Goal: Task Accomplishment & Management: Use online tool/utility

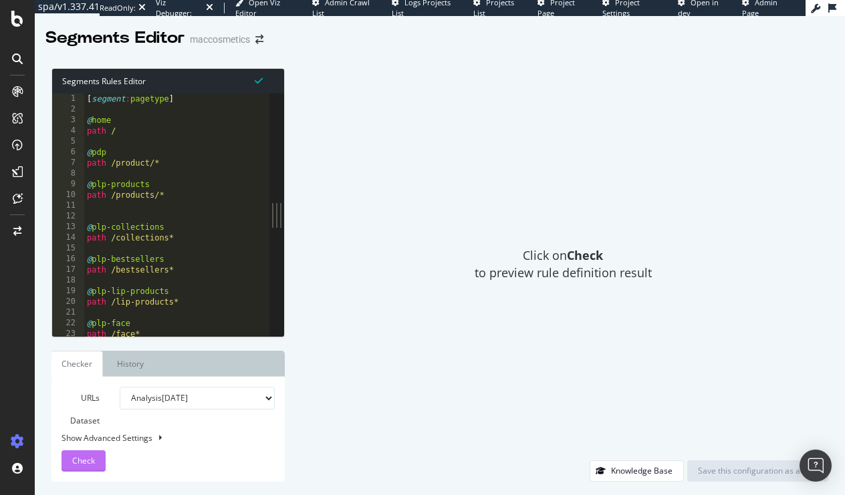
click at [88, 458] on span "Check" at bounding box center [83, 460] width 23 height 11
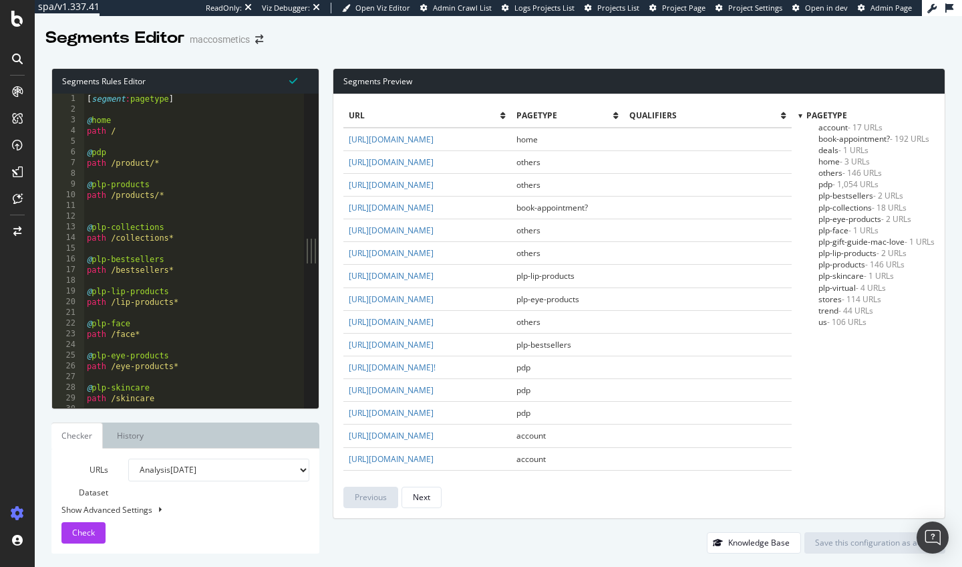
click at [844, 207] on span "plp-collections - 18 URLs" at bounding box center [863, 207] width 88 height 11
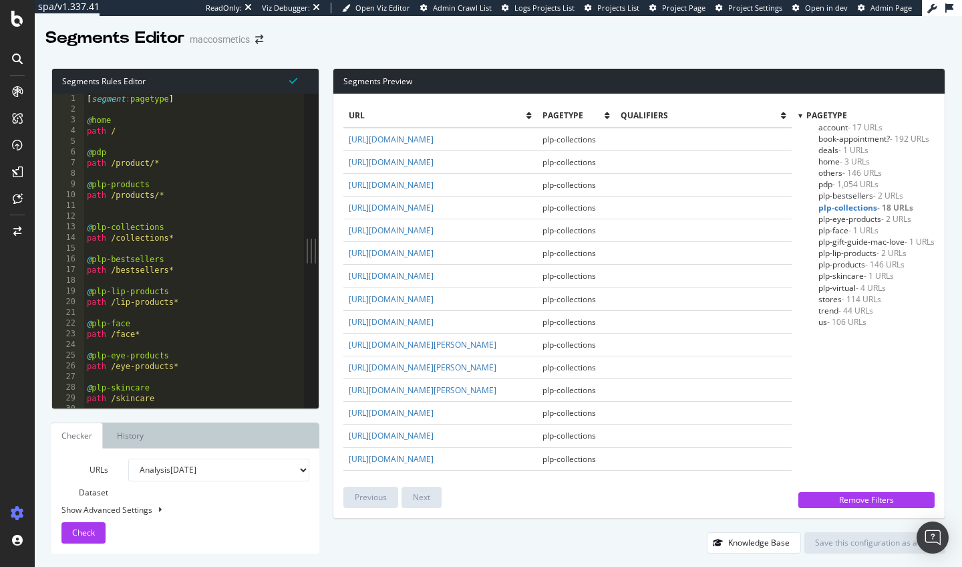
click at [840, 182] on span "- 1,054 URLs" at bounding box center [856, 183] width 46 height 11
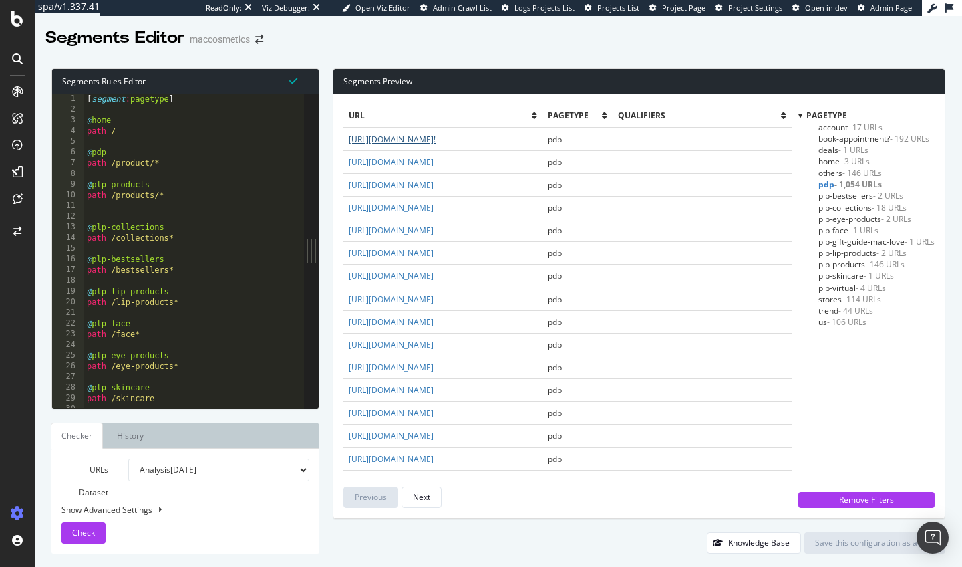
click at [436, 145] on link "[URL][DOMAIN_NAME]!" at bounding box center [392, 139] width 87 height 11
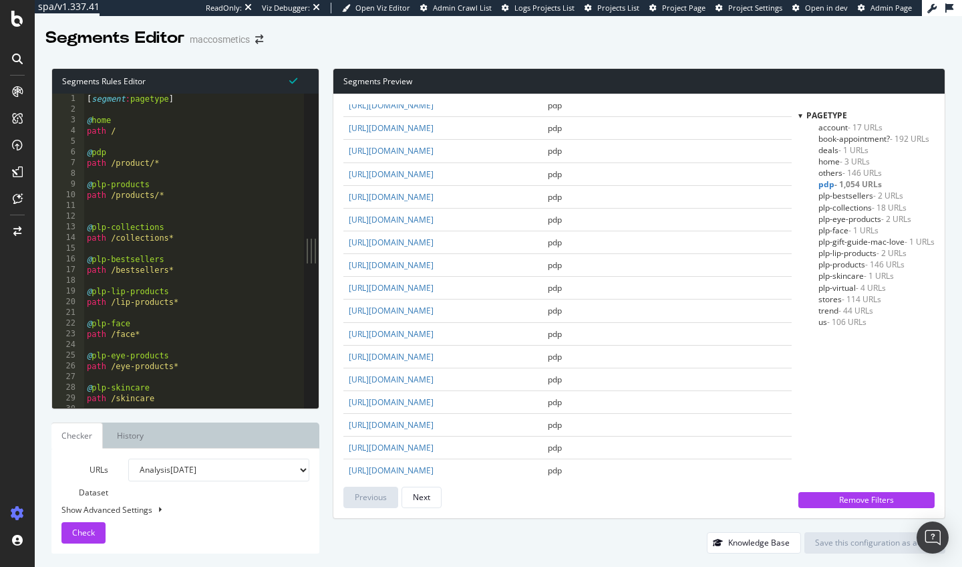
scroll to position [1212, 0]
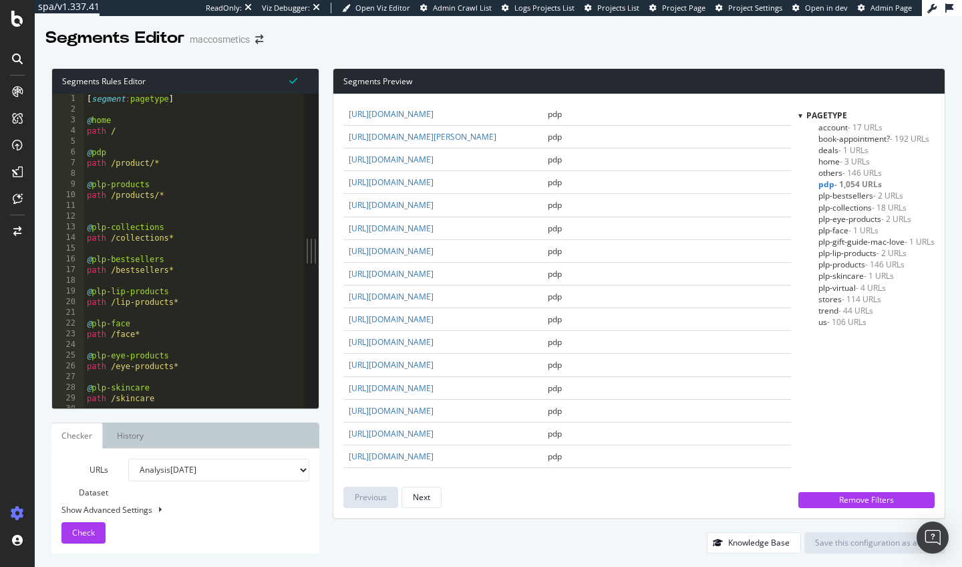
click at [823, 317] on span "us - 106 URLs" at bounding box center [843, 321] width 48 height 11
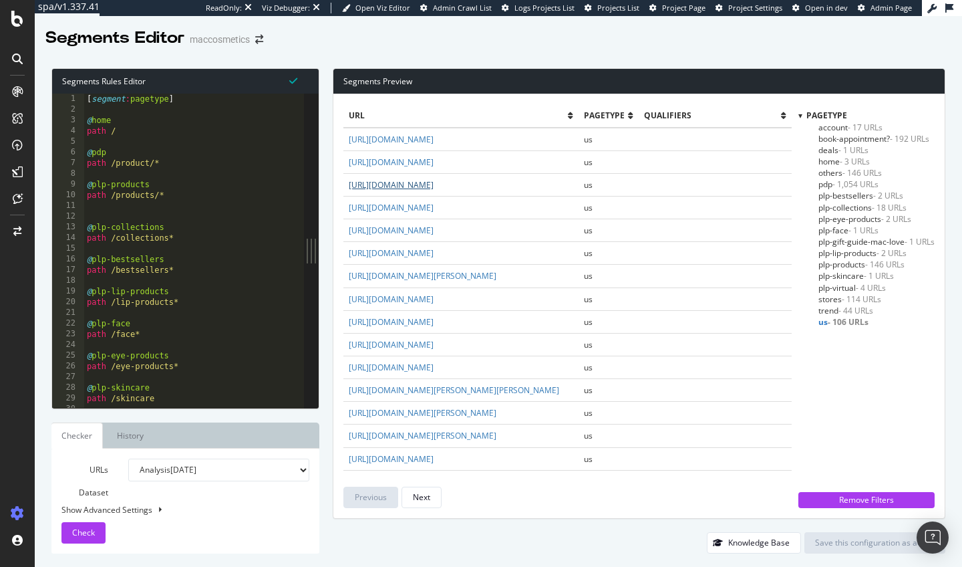
click at [434, 190] on link "[URL][DOMAIN_NAME]" at bounding box center [391, 184] width 85 height 11
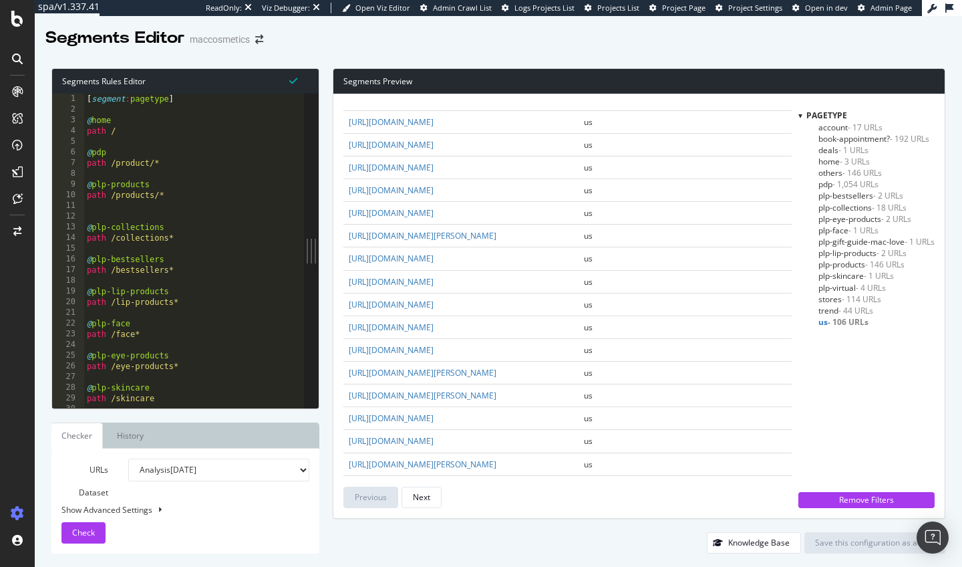
scroll to position [844, 0]
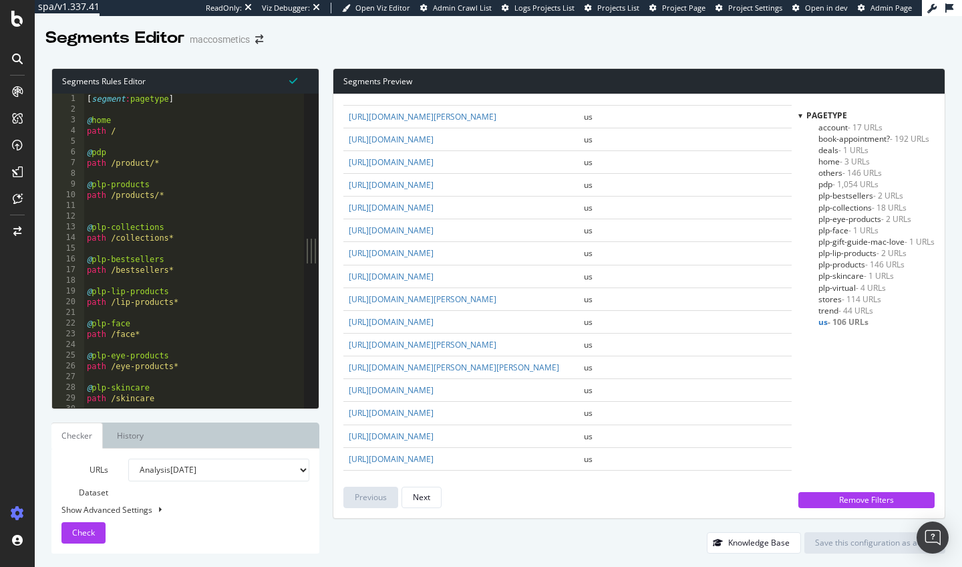
click at [497, 31] on link "[URL][DOMAIN_NAME][PERSON_NAME]" at bounding box center [423, 24] width 148 height 11
click at [825, 283] on span "plp-virtual - 4 URLs" at bounding box center [853, 287] width 68 height 11
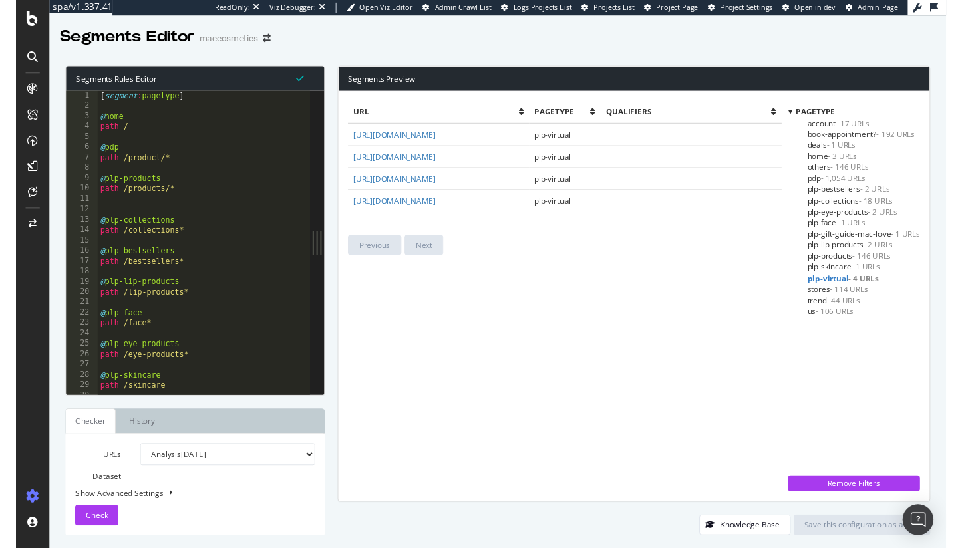
scroll to position [0, 0]
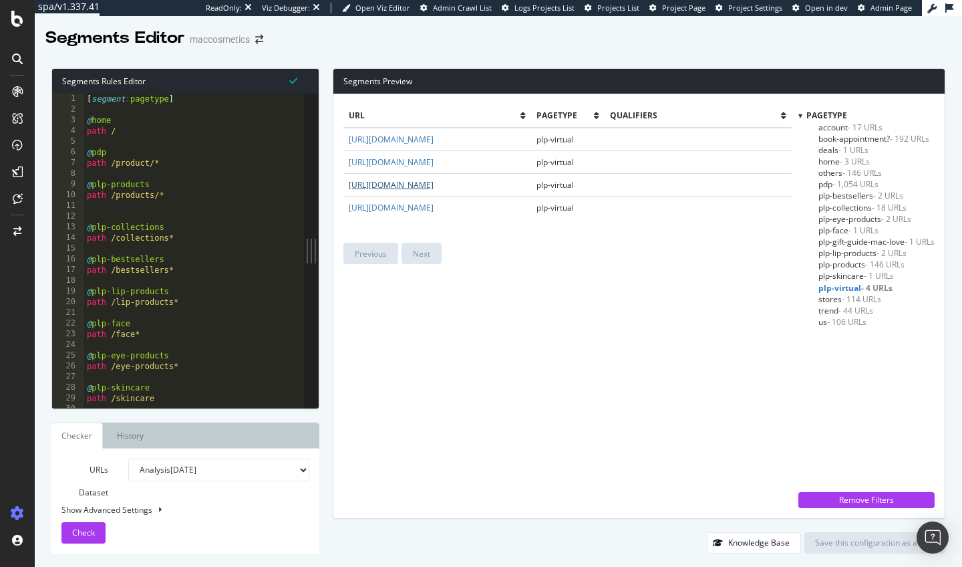
click at [434, 181] on link "[URL][DOMAIN_NAME]" at bounding box center [391, 184] width 85 height 11
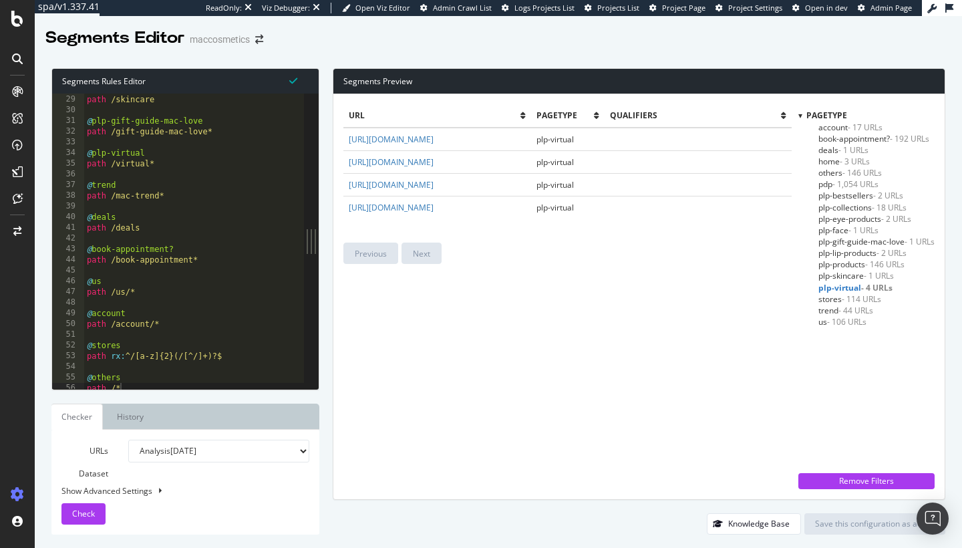
scroll to position [295, 0]
click at [112, 160] on div "@ plp-skincare path /skincare @ plp-gift-guide-mac-love path /gift-guide-mac-lo…" at bounding box center [194, 244] width 220 height 317
click at [77, 495] on span "Check" at bounding box center [83, 513] width 23 height 11
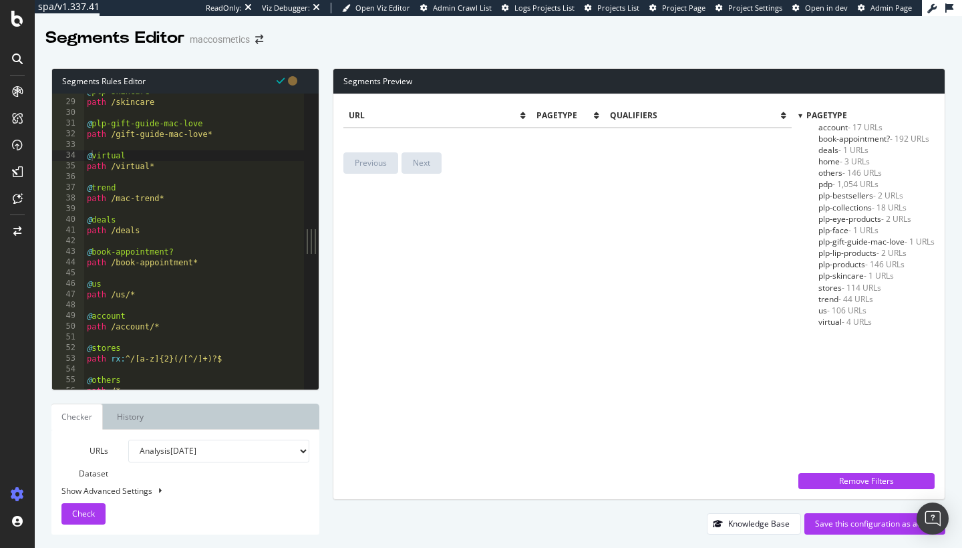
click at [829, 182] on span "pdp - 1,054 URLs" at bounding box center [849, 183] width 60 height 11
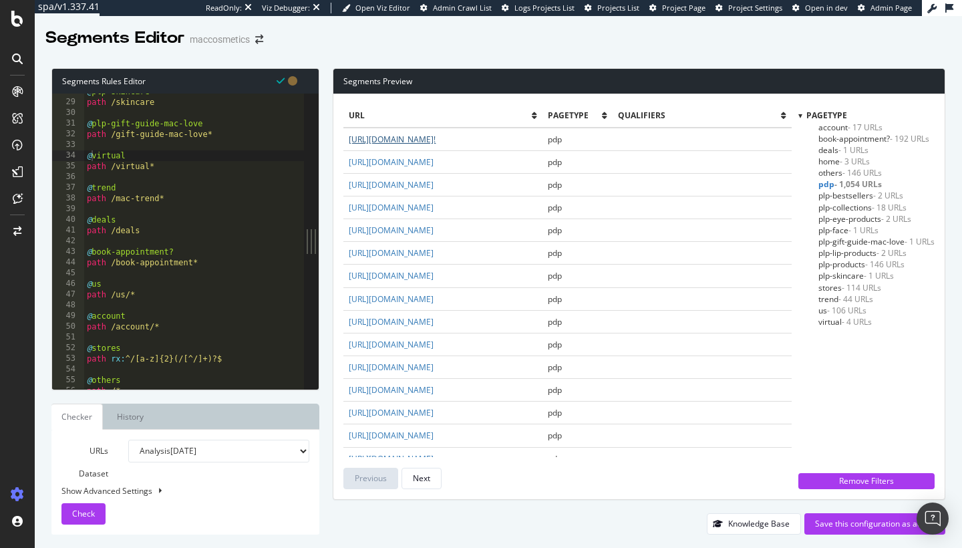
click at [436, 145] on link "[URL][DOMAIN_NAME]!" at bounding box center [392, 139] width 87 height 11
click at [844, 194] on span "plp-bestsellers - 2 URLs" at bounding box center [861, 195] width 85 height 11
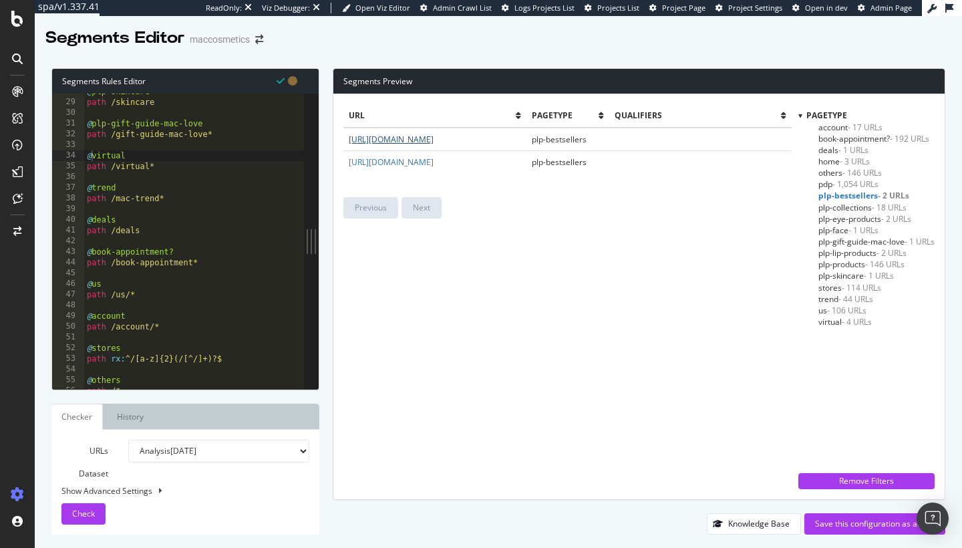
click at [434, 134] on link "[URL][DOMAIN_NAME]" at bounding box center [391, 139] width 85 height 11
click at [839, 207] on span "plp-collections - 18 URLs" at bounding box center [863, 207] width 88 height 11
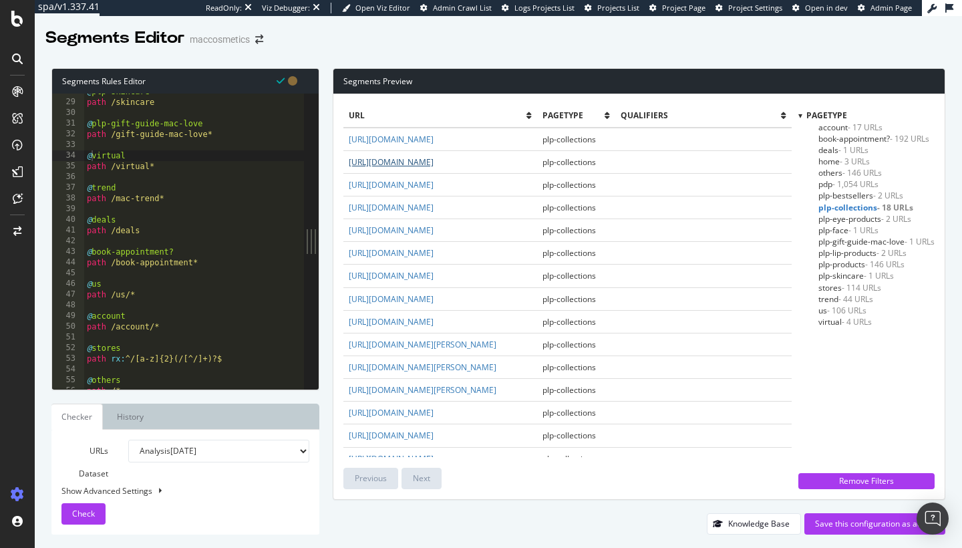
click at [434, 168] on link "[URL][DOMAIN_NAME]" at bounding box center [391, 161] width 85 height 11
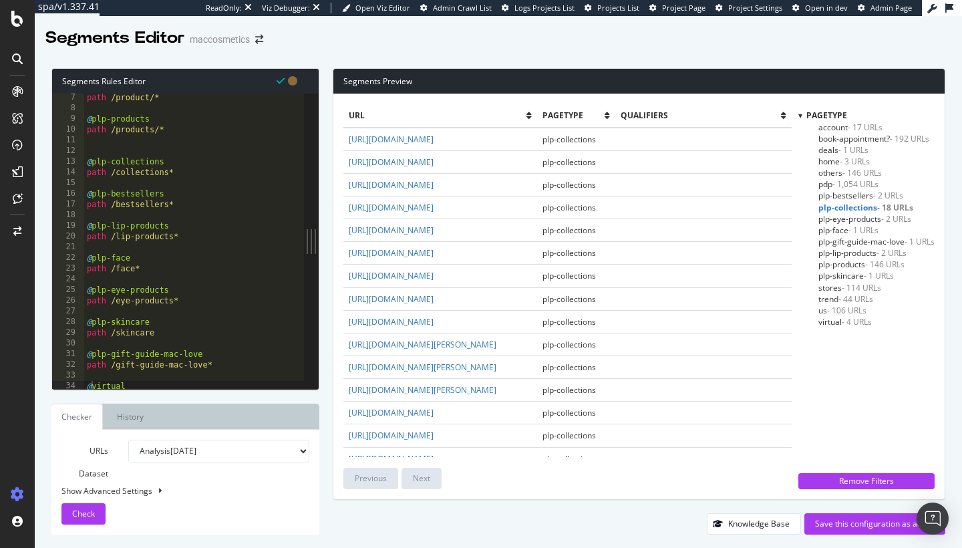
scroll to position [48, 0]
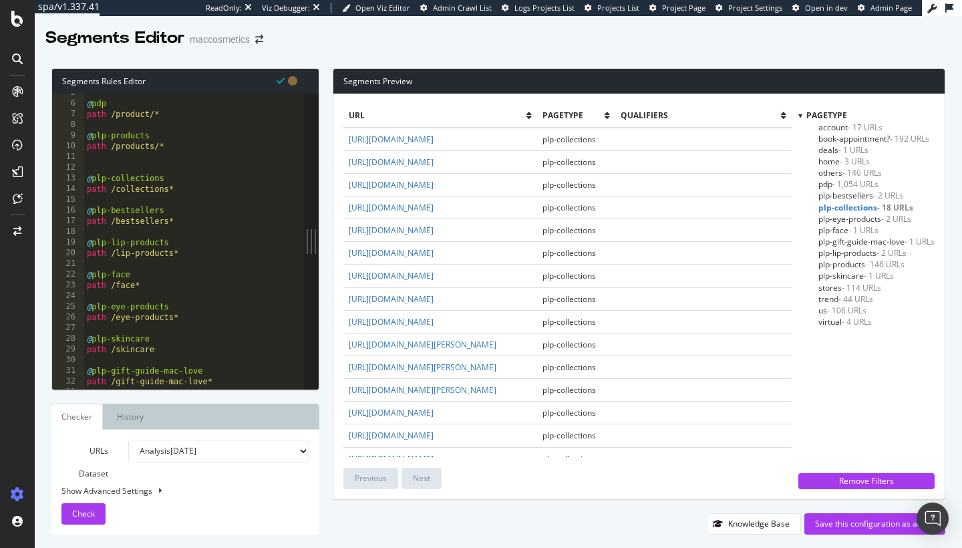
click at [108, 180] on div "@ pdp path /product/* @ plp-products path /products/* @ plp-collections path /c…" at bounding box center [194, 246] width 220 height 317
click at [839, 215] on span "plp-eye-products - 2 URLs" at bounding box center [865, 218] width 93 height 11
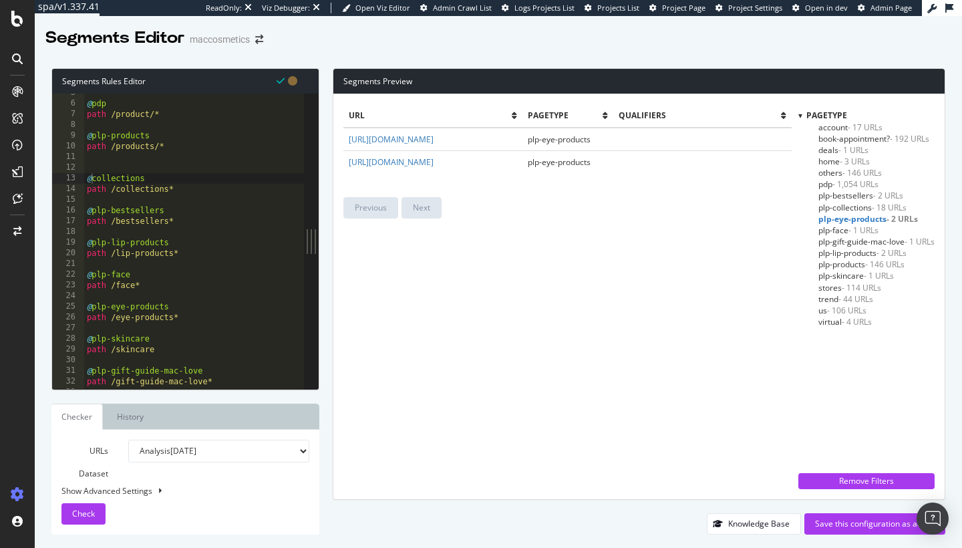
click at [520, 130] on td "[URL][DOMAIN_NAME]" at bounding box center [433, 139] width 178 height 23
click at [434, 136] on link "[URL][DOMAIN_NAME]" at bounding box center [391, 139] width 85 height 11
click at [434, 168] on link "[URL][DOMAIN_NAME]" at bounding box center [391, 161] width 85 height 11
click at [830, 229] on span "plp-face - 1 URLs" at bounding box center [849, 230] width 60 height 11
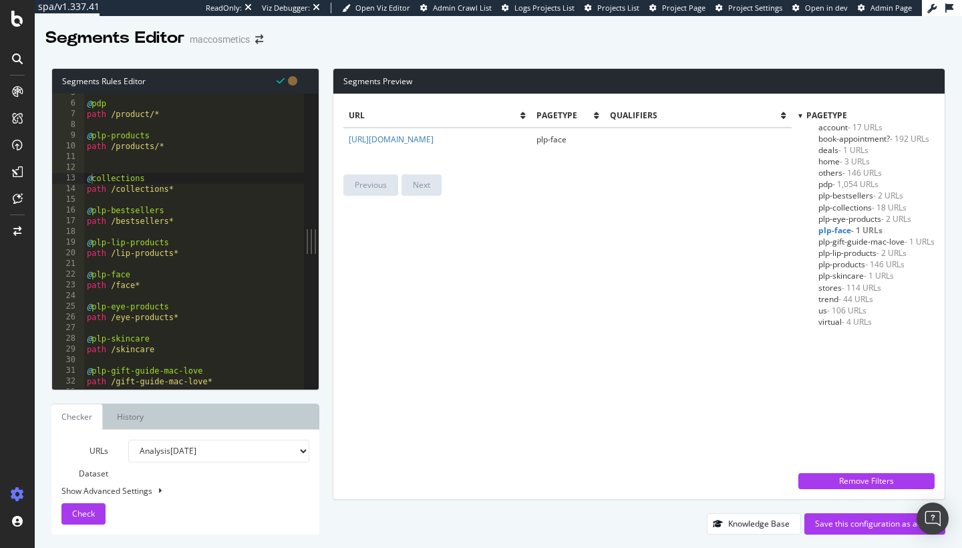
click at [446, 145] on td "[URL][DOMAIN_NAME]" at bounding box center [437, 139] width 187 height 23
click at [434, 136] on link "[URL][DOMAIN_NAME]" at bounding box center [391, 139] width 85 height 11
click at [844, 240] on span "plp-gift-guide-mac-love - 1 URLs" at bounding box center [877, 241] width 116 height 11
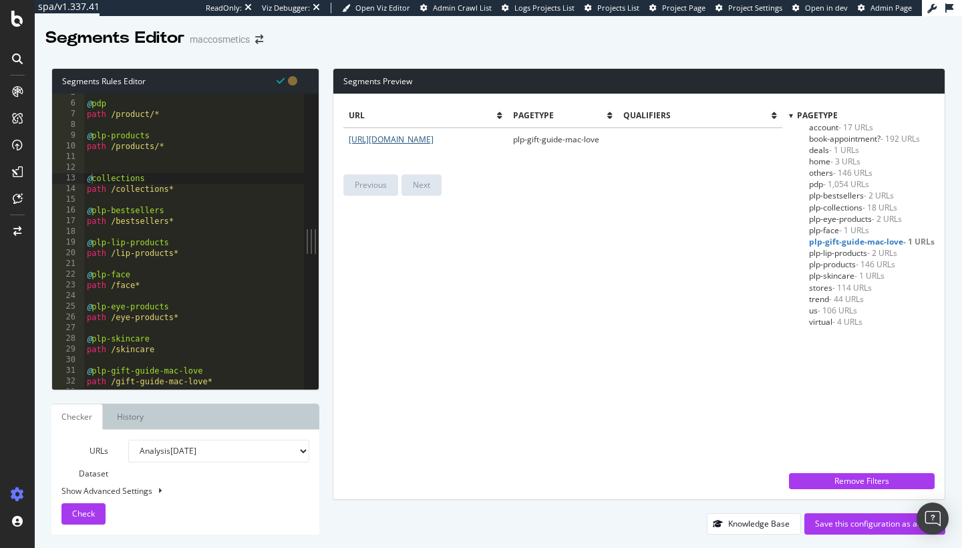
click at [434, 143] on link "[URL][DOMAIN_NAME]" at bounding box center [391, 139] width 85 height 11
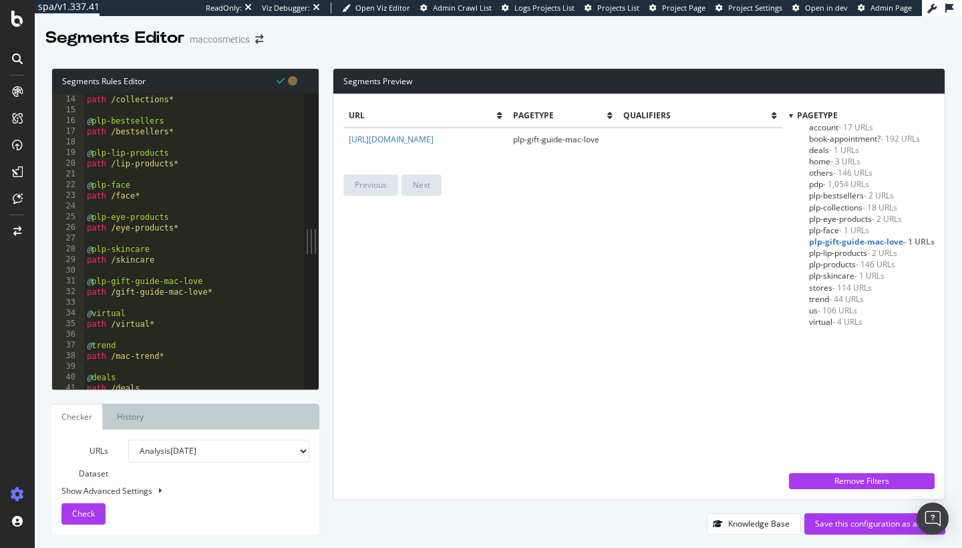
scroll to position [144, 0]
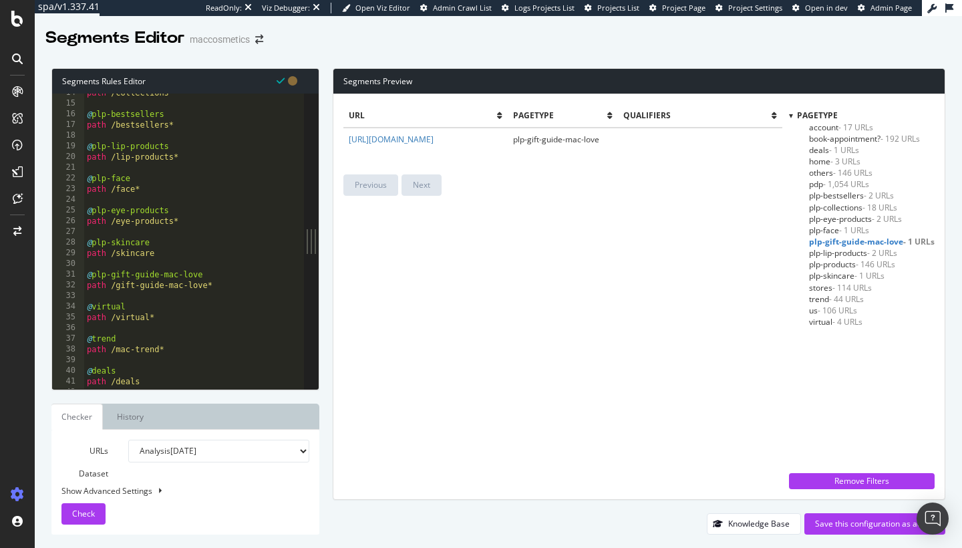
click at [112, 271] on div "path /collections* @ plp-bestsellers path /bestsellers* @ plp-lip-products path…" at bounding box center [194, 246] width 220 height 317
type textarea "@gift-guide-mac-love"
click at [824, 253] on span "plp-lip-products - 2 URLs" at bounding box center [853, 252] width 88 height 11
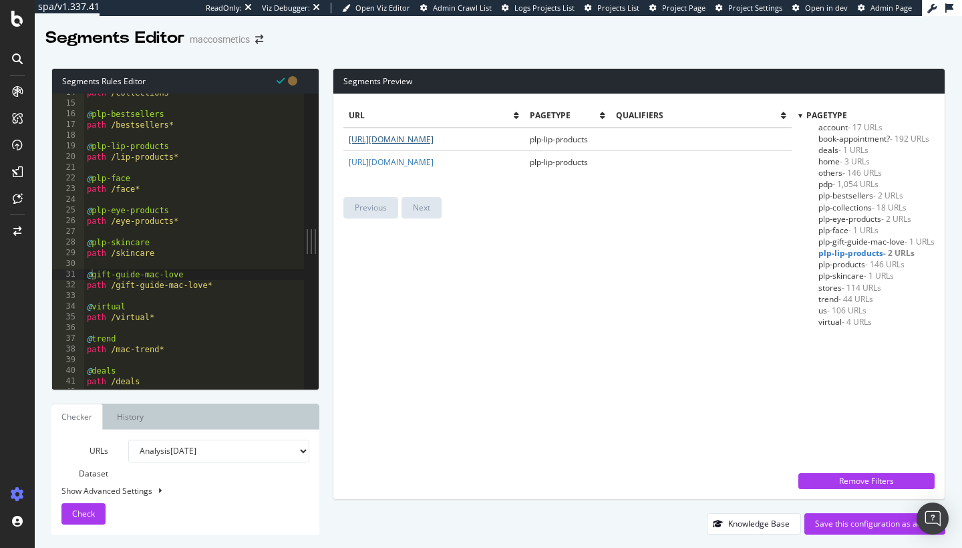
click at [434, 138] on link "[URL][DOMAIN_NAME]" at bounding box center [391, 139] width 85 height 11
click at [841, 264] on span "plp-products - 146 URLs" at bounding box center [862, 264] width 86 height 11
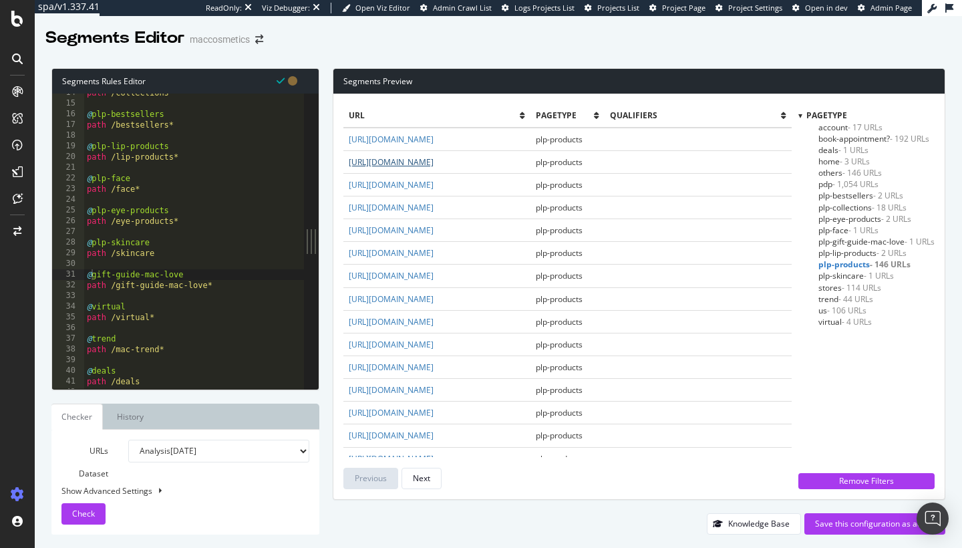
click at [434, 168] on link "[URL][DOMAIN_NAME]" at bounding box center [391, 161] width 85 height 11
click at [827, 273] on span "plp-skincare - 1 URLs" at bounding box center [857, 275] width 76 height 11
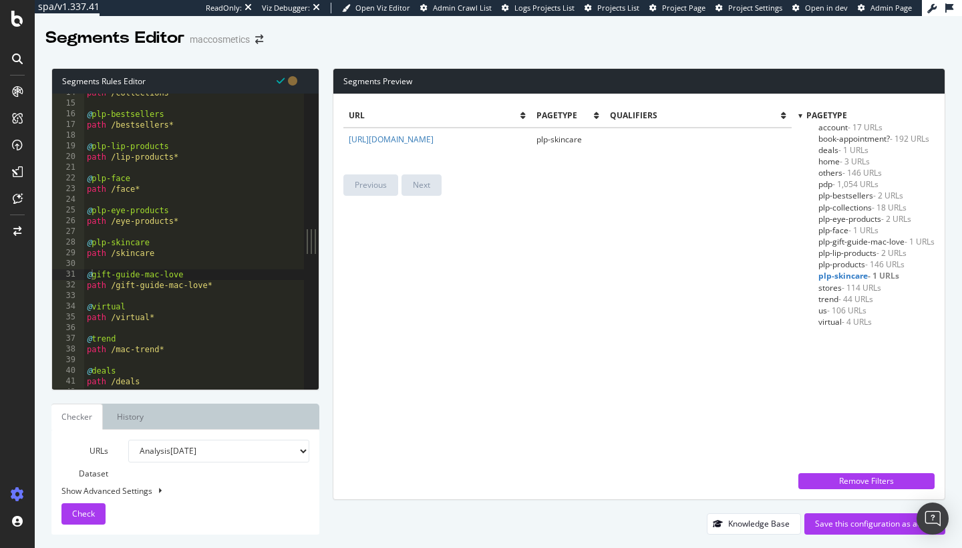
click at [507, 137] on td "[URL][DOMAIN_NAME]" at bounding box center [437, 139] width 187 height 23
click at [434, 137] on link "[URL][DOMAIN_NAME]" at bounding box center [391, 139] width 85 height 11
click at [821, 286] on span "stores - 114 URLs" at bounding box center [850, 287] width 63 height 11
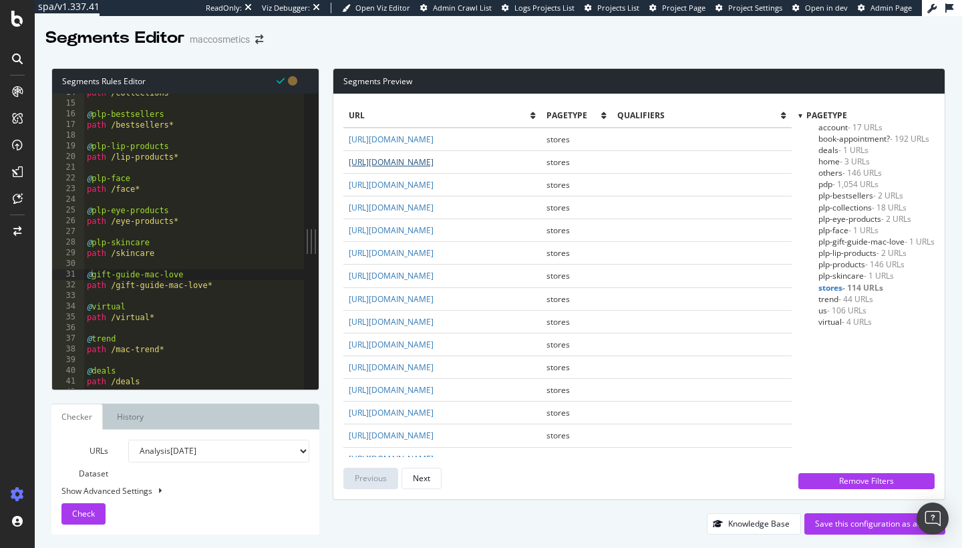
click at [434, 162] on link "[URL][DOMAIN_NAME]" at bounding box center [391, 161] width 85 height 11
click at [90, 495] on span "Check" at bounding box center [83, 513] width 23 height 11
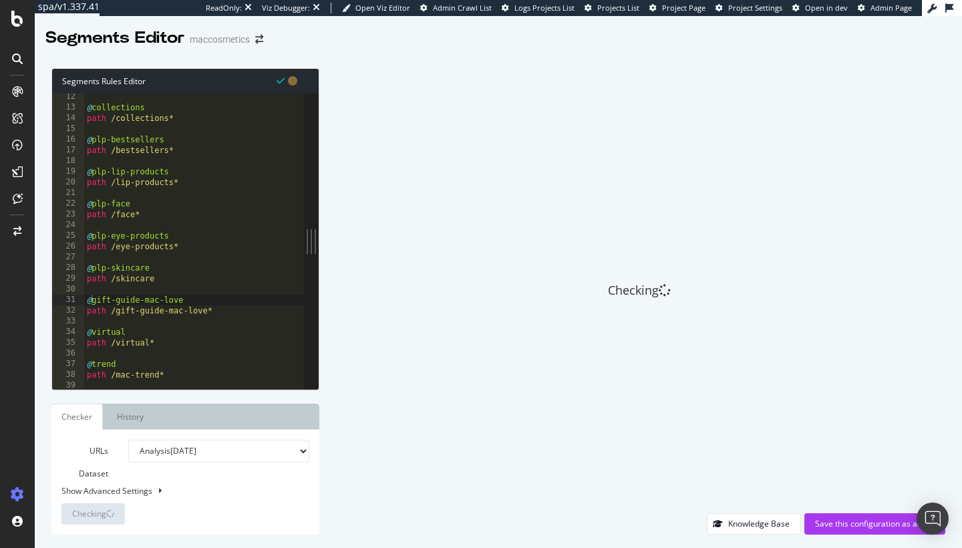
scroll to position [0, 0]
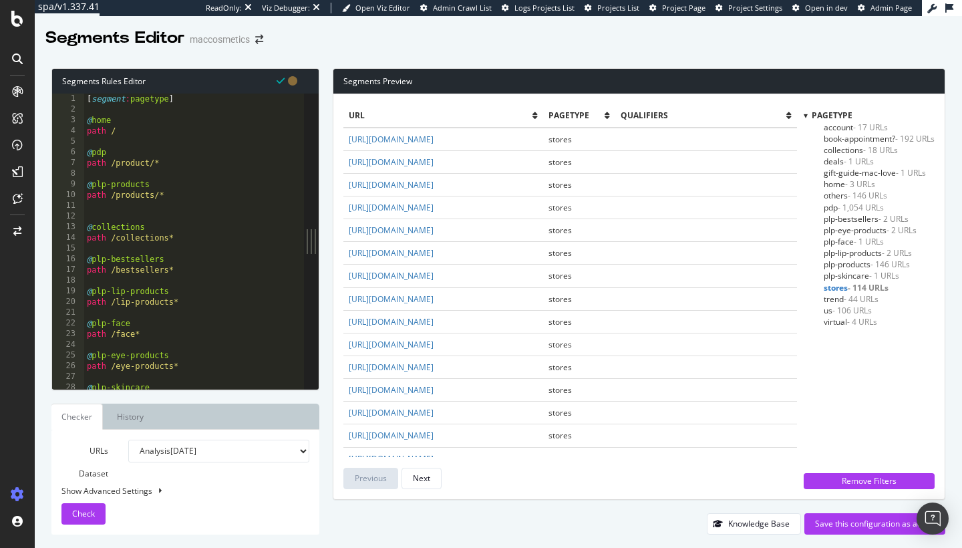
click at [138, 211] on div "[ segment : pagetype ] @ home path / @ pdp path /product/* @ plp-products path …" at bounding box center [194, 252] width 220 height 317
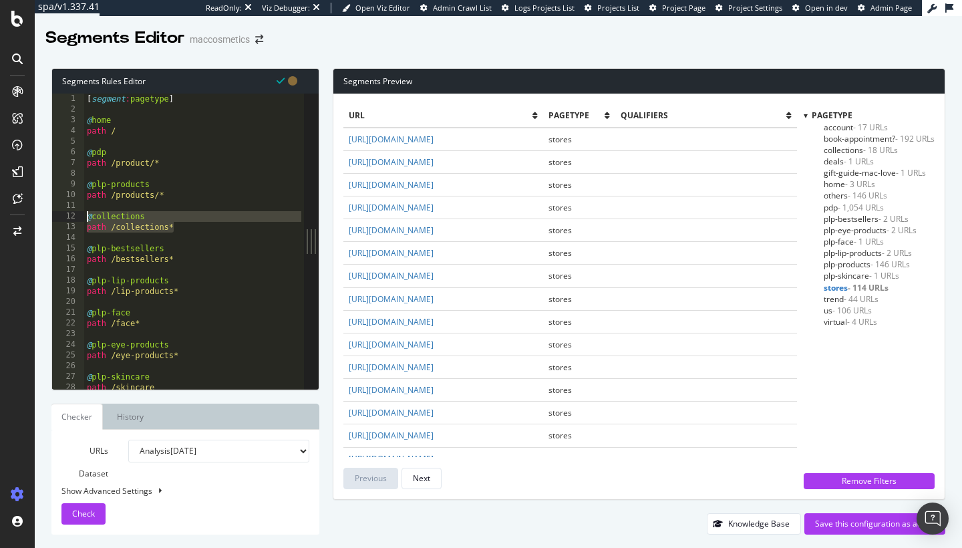
drag, startPoint x: 181, startPoint y: 227, endPoint x: 72, endPoint y: 217, distance: 110.1
click at [72, 217] on div "path /products/* 1 2 3 4 5 6 7 8 9 10 11 12 13 14 15 16 17 18 19 20 21 22 23 24…" at bounding box center [178, 241] width 252 height 295
type textarea "@collections path /collections*"
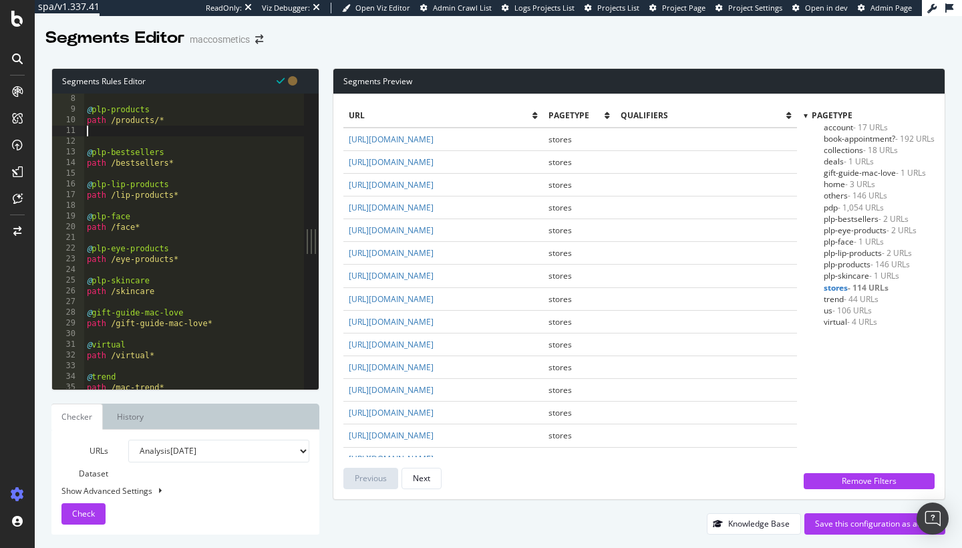
scroll to position [76, 0]
click at [170, 291] on div "@ plp-products path /products/* @ plp-bestsellers path /bestsellers* @ plp-lip-…" at bounding box center [194, 251] width 220 height 317
type textarea "path /skincare"
paste textarea "path /collections*"
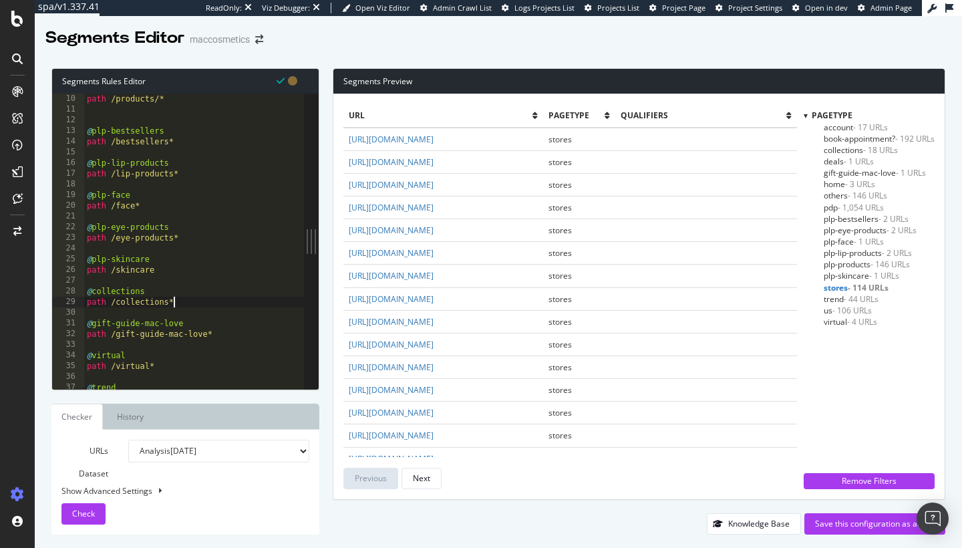
scroll to position [165, 0]
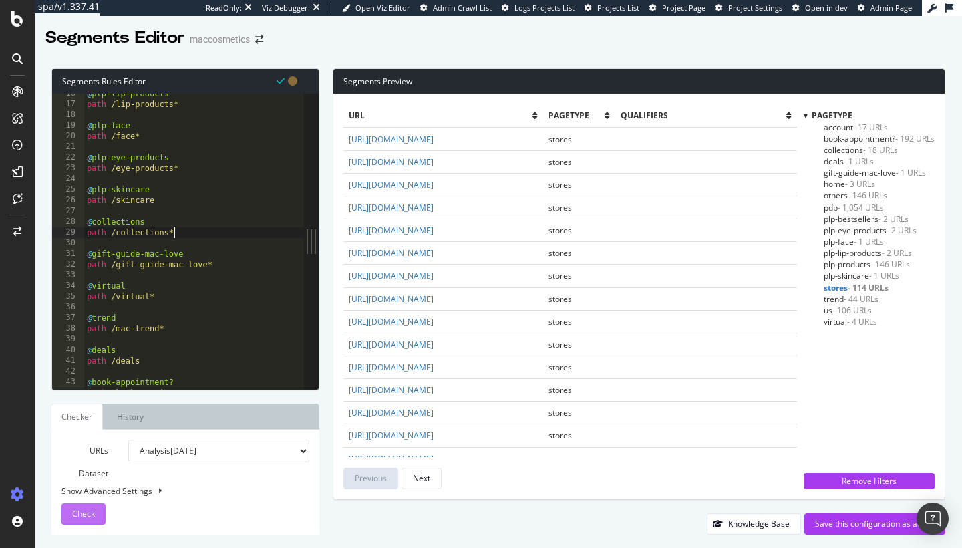
click at [84, 495] on div "Check" at bounding box center [83, 514] width 23 height 20
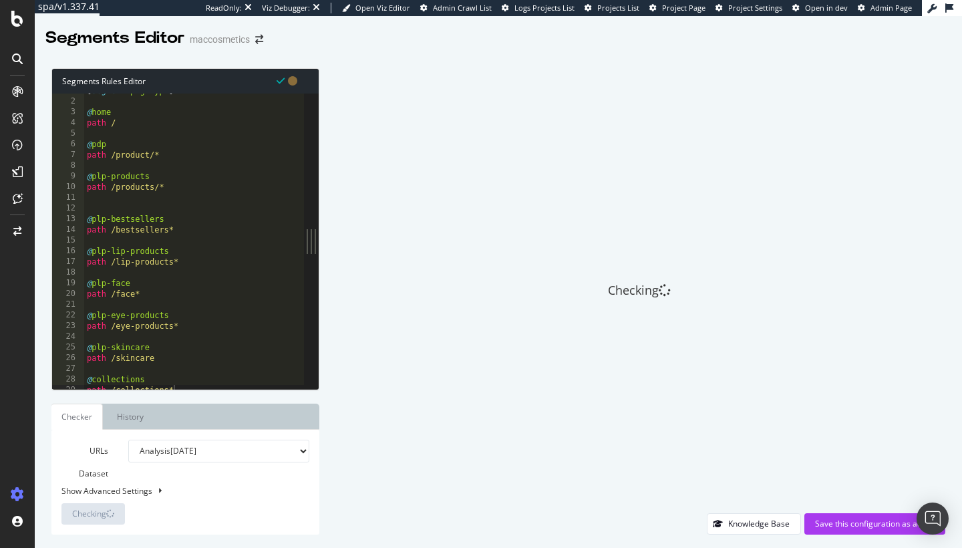
scroll to position [21, 0]
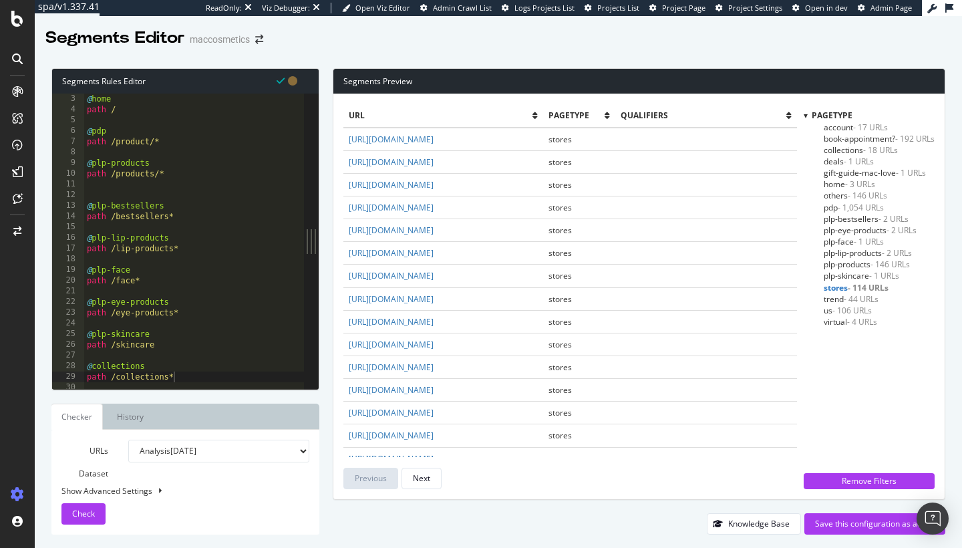
click at [844, 190] on span "- 146 URLs" at bounding box center [867, 195] width 39 height 11
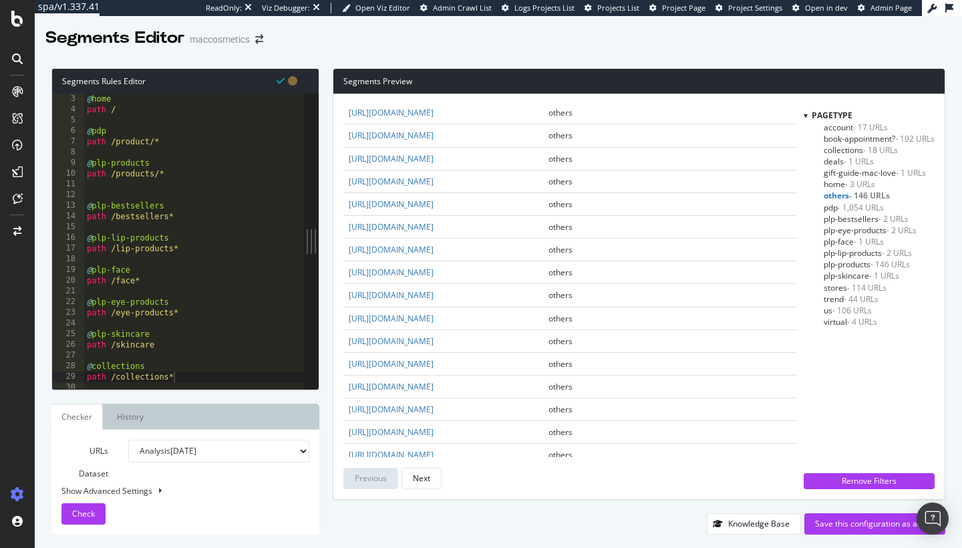
scroll to position [186, 0]
click at [434, 142] on link "[URL][DOMAIN_NAME]" at bounding box center [391, 135] width 85 height 11
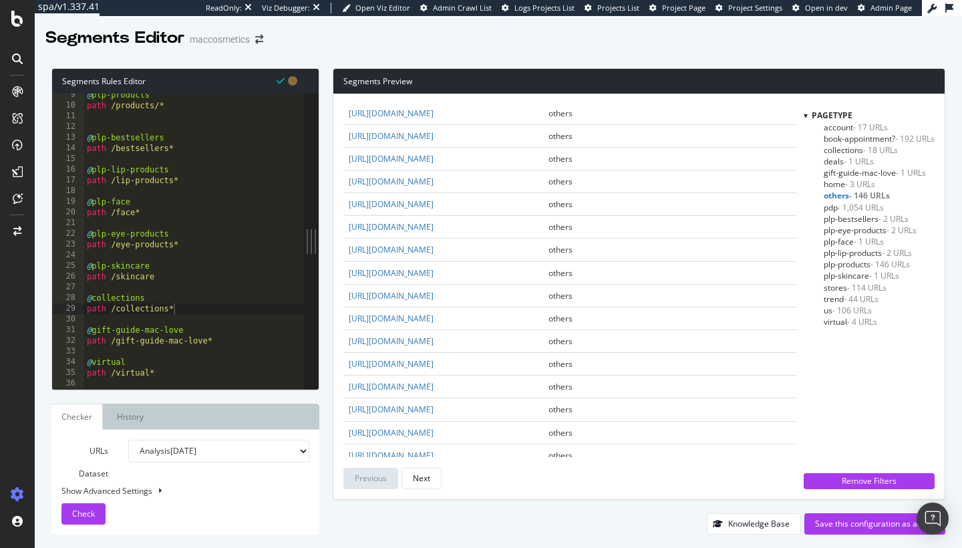
scroll to position [90, 0]
type textarea "path /skincare"
click at [173, 277] on div "@ plp-products path /products/* @ plp-bestsellers path /bestsellers* @ plp-lip-…" at bounding box center [194, 248] width 220 height 317
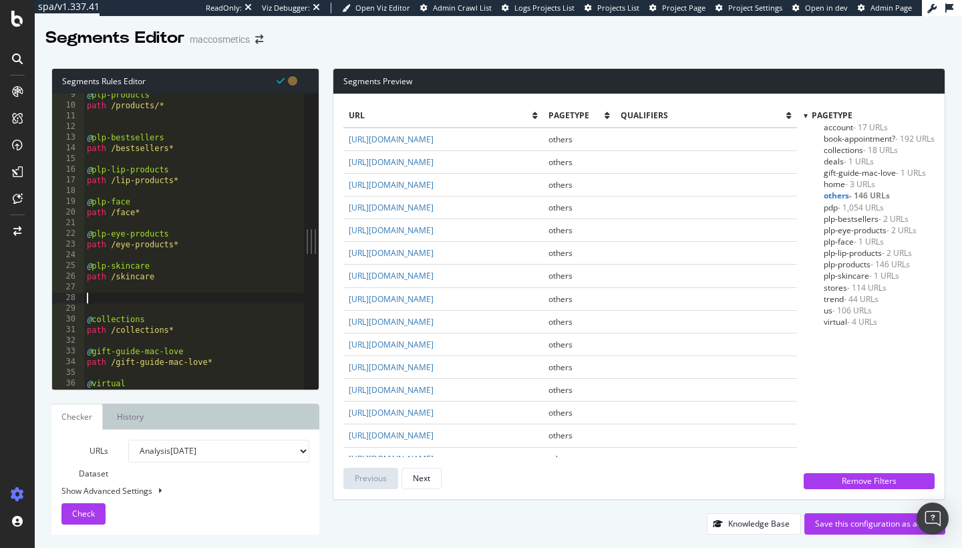
type textarea "&"
type textarea "@plp-nudes"
paste textarea "mac-nudes"
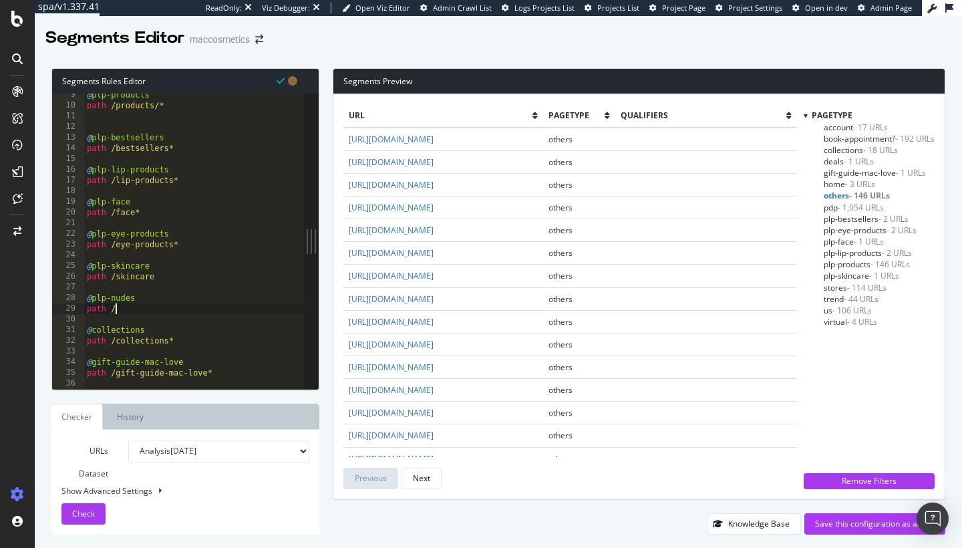
type textarea "path /mac-nudes"
click at [84, 495] on div "Check" at bounding box center [83, 514] width 23 height 20
click at [838, 259] on span "plp-nudes - 1 URLs" at bounding box center [857, 264] width 67 height 11
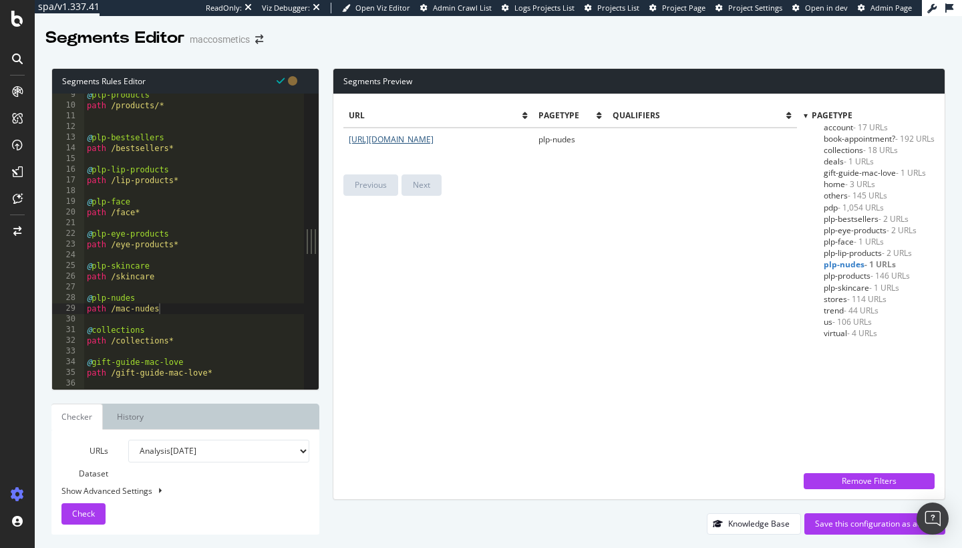
click at [434, 138] on link "[URL][DOMAIN_NAME]" at bounding box center [391, 139] width 85 height 11
click at [844, 194] on span "- 145 URLs" at bounding box center [867, 195] width 39 height 11
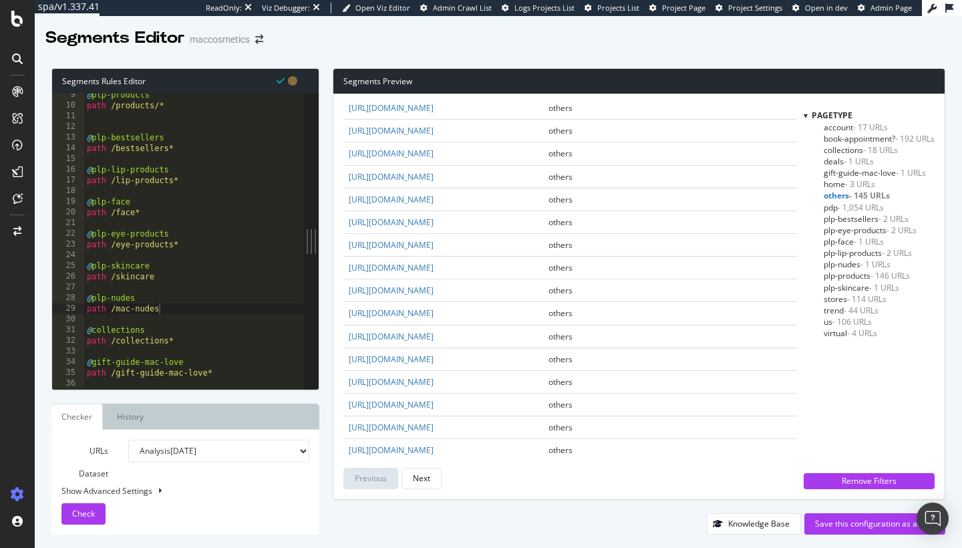
scroll to position [140, 0]
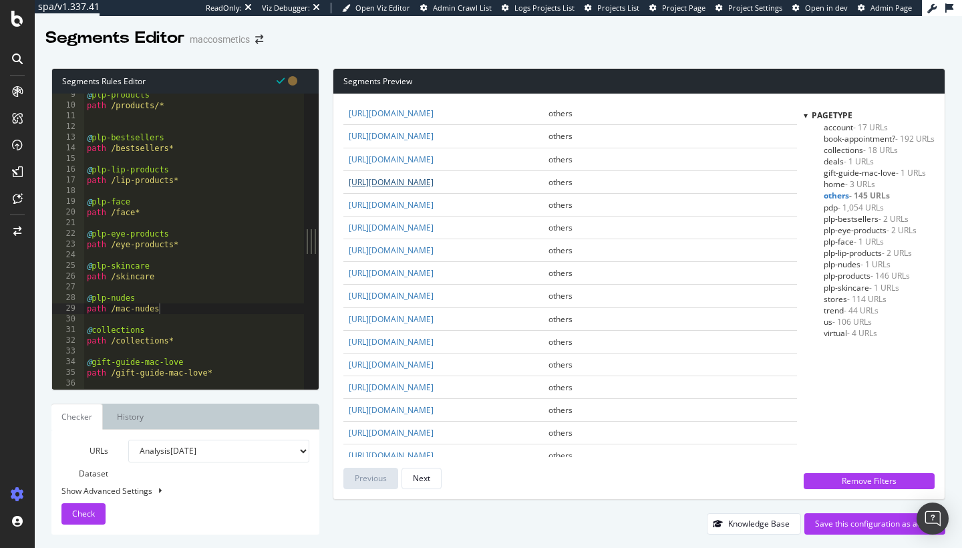
click at [434, 188] on link "[URL][DOMAIN_NAME]" at bounding box center [391, 181] width 85 height 11
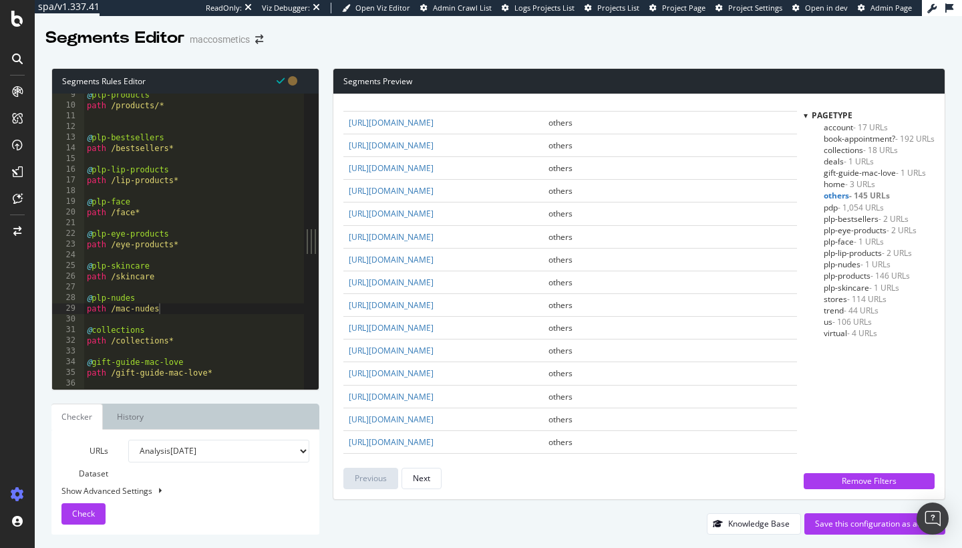
scroll to position [389, 0]
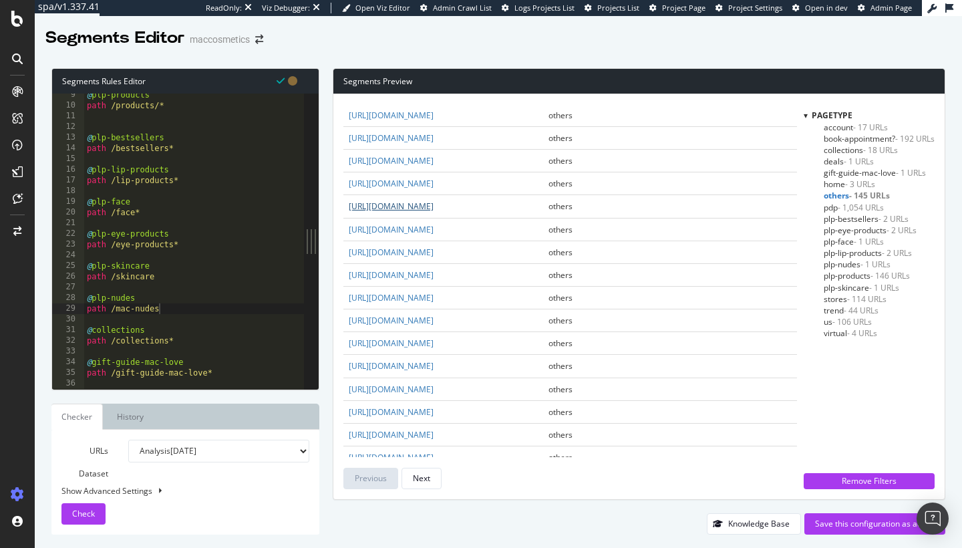
click at [434, 212] on link "[URL][DOMAIN_NAME]" at bounding box center [391, 206] width 85 height 11
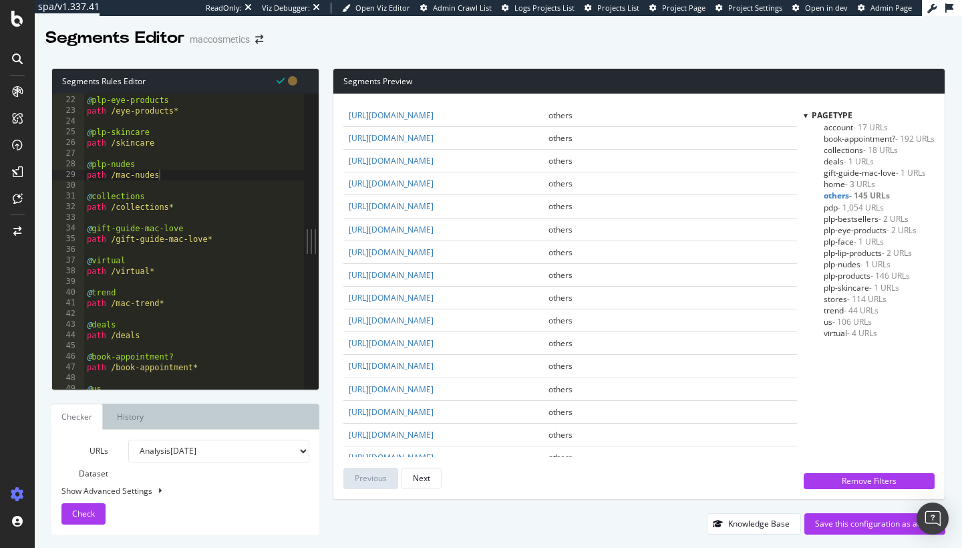
scroll to position [223, 0]
click at [203, 178] on div "@ plp-eye-products path /eye-products* @ plp-skincare path /skincare @ plp-nude…" at bounding box center [194, 242] width 220 height 317
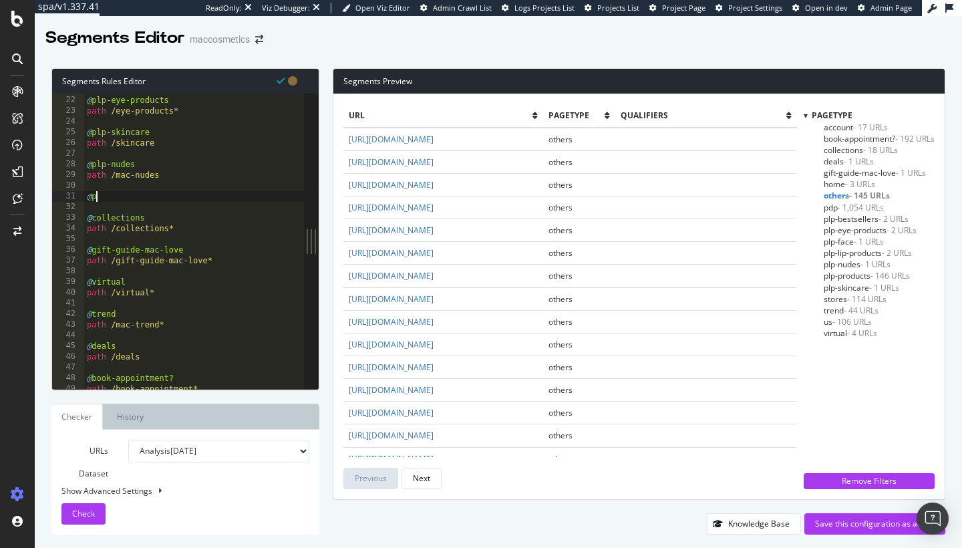
scroll to position [0, 1]
type textarea "@plp"
paste textarea "value-kits"
click at [110, 197] on div "@ plp-eye-products path /eye-products* @ plp-skincare path /skincare @ plp-nude…" at bounding box center [194, 242] width 220 height 317
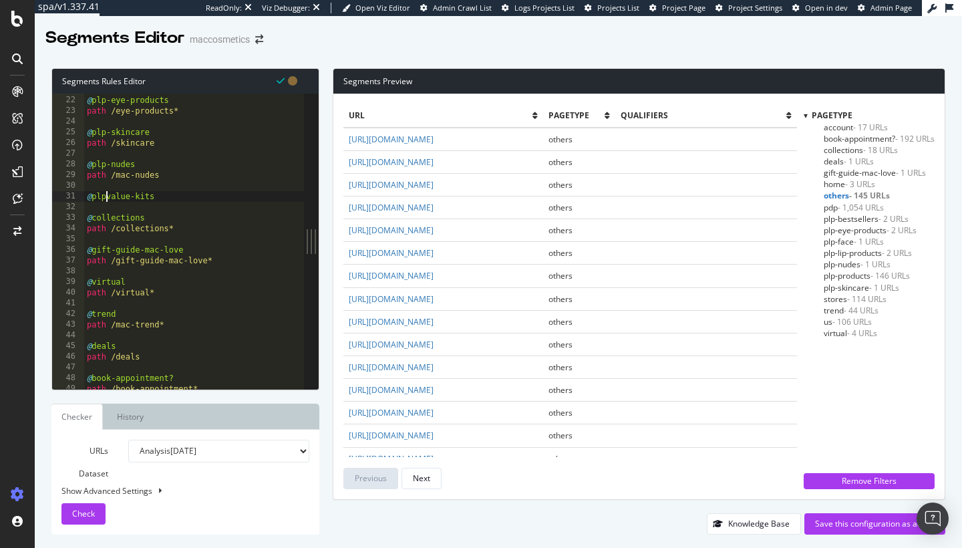
type textarea "@plp-value-kits"
click at [163, 195] on div "@ plp-eye-products path /eye-products* @ plp-skincare path /skincare @ plp-nude…" at bounding box center [194, 242] width 220 height 317
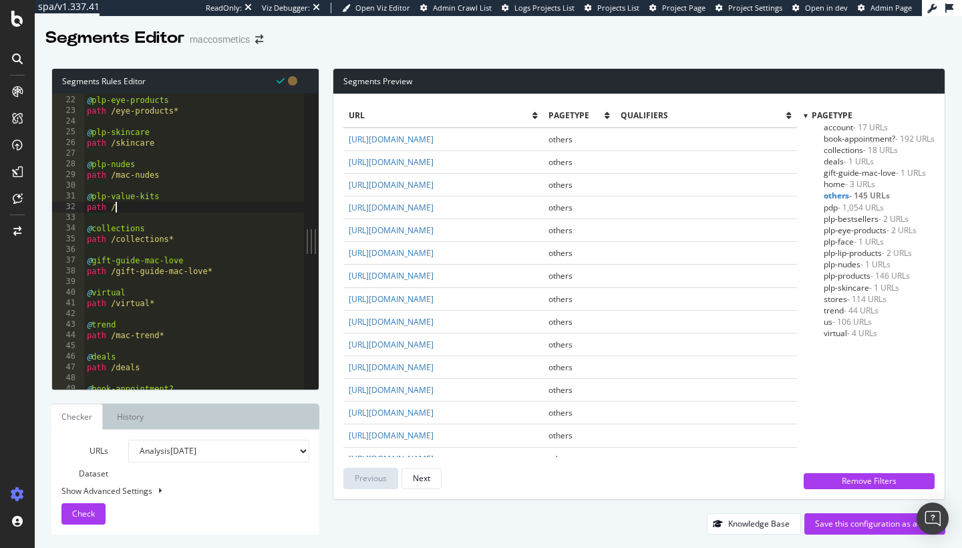
paste textarea "value-kits"
click at [88, 495] on span "Check" at bounding box center [83, 513] width 23 height 11
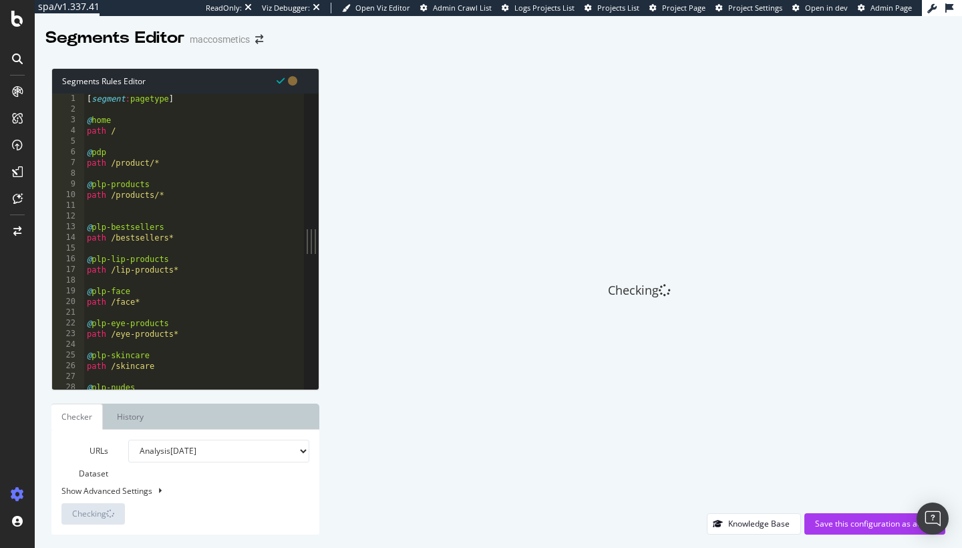
scroll to position [0, 0]
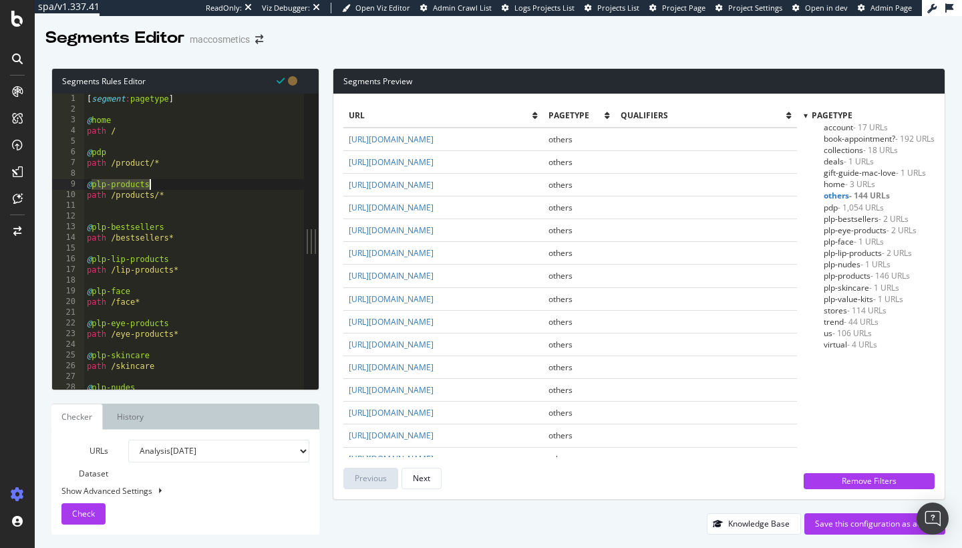
drag, startPoint x: 93, startPoint y: 184, endPoint x: 159, endPoint y: 184, distance: 66.2
click at [160, 184] on div "[ segment : pagetype ] @ home path / @ pdp path /product/* @ plp-products path …" at bounding box center [194, 252] width 220 height 317
click at [170, 229] on div "[ segment : pagetype ] @ home path / @ pdp path /product/* @ plp path /products…" at bounding box center [194, 252] width 220 height 317
drag, startPoint x: 108, startPoint y: 259, endPoint x: 188, endPoint y: 261, distance: 80.2
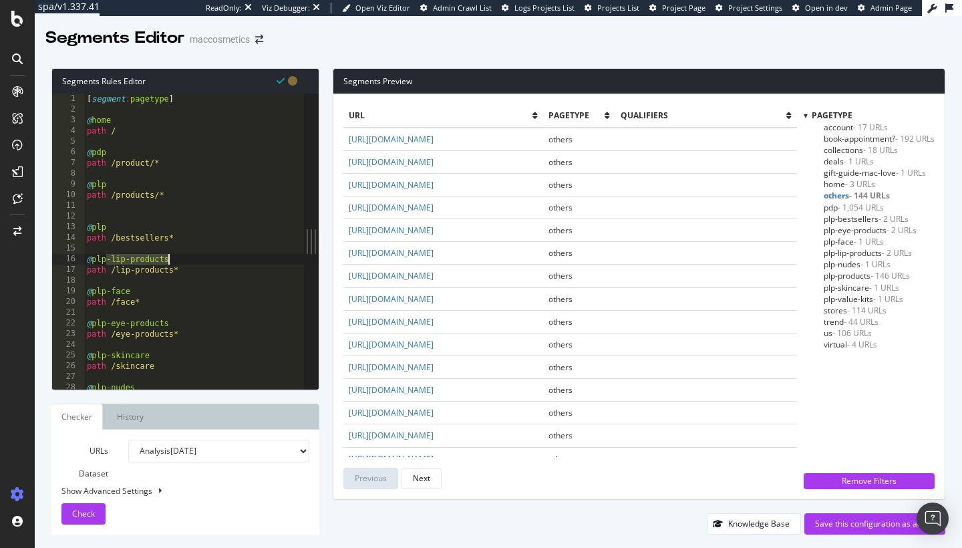
click at [188, 261] on div "[ segment : pagetype ] @ home path / @ pdp path /product/* @ plp path /products…" at bounding box center [194, 252] width 220 height 317
drag, startPoint x: 109, startPoint y: 290, endPoint x: 165, endPoint y: 289, distance: 56.1
click at [165, 289] on div "[ segment : pagetype ] @ home path / @ pdp path /product/* @ plp path /products…" at bounding box center [194, 252] width 220 height 317
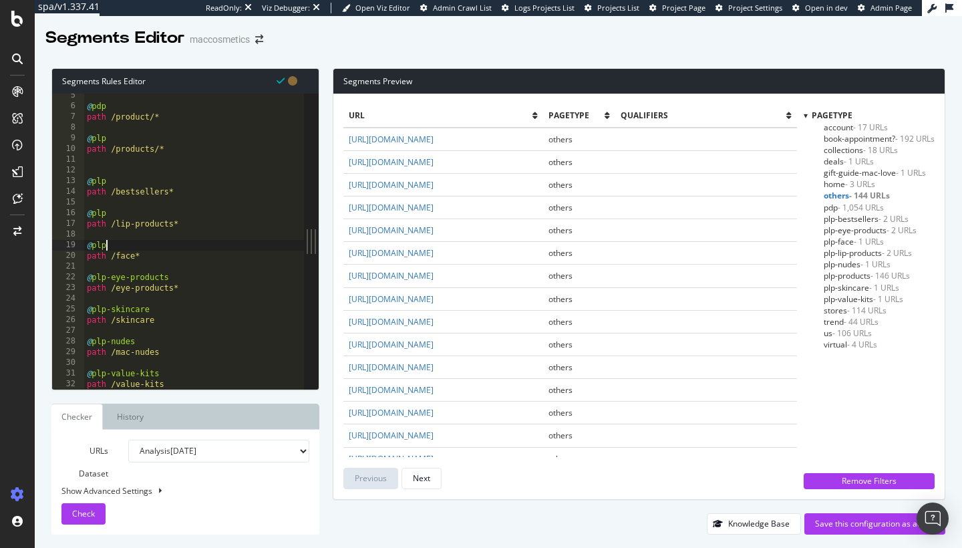
scroll to position [49, 0]
drag, startPoint x: 108, startPoint y: 275, endPoint x: 190, endPoint y: 273, distance: 81.5
click at [190, 273] on div "@ pdp path /product/* @ plp path /products/* @ plp path /bestsellers* @ plp pat…" at bounding box center [194, 246] width 220 height 317
drag, startPoint x: 106, startPoint y: 307, endPoint x: 184, endPoint y: 306, distance: 78.2
click at [184, 306] on div "@ pdp path /product/* @ plp path /products/* @ plp path /bestsellers* @ plp pat…" at bounding box center [194, 246] width 220 height 317
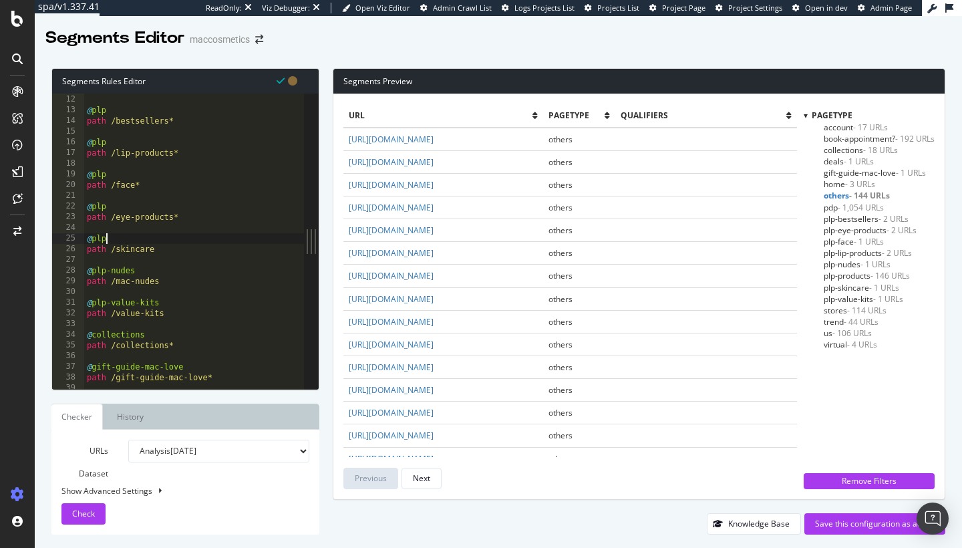
scroll to position [117, 0]
drag, startPoint x: 106, startPoint y: 273, endPoint x: 170, endPoint y: 273, distance: 63.5
click at [170, 273] on div "@ plp path /bestsellers* @ plp path /lip-products* @ plp path /face* @ plp path…" at bounding box center [194, 242] width 220 height 317
drag, startPoint x: 106, startPoint y: 303, endPoint x: 201, endPoint y: 303, distance: 95.6
click at [201, 303] on div "@ plp path /bestsellers* @ plp path /lip-products* @ plp path /face* @ plp path…" at bounding box center [194, 242] width 220 height 317
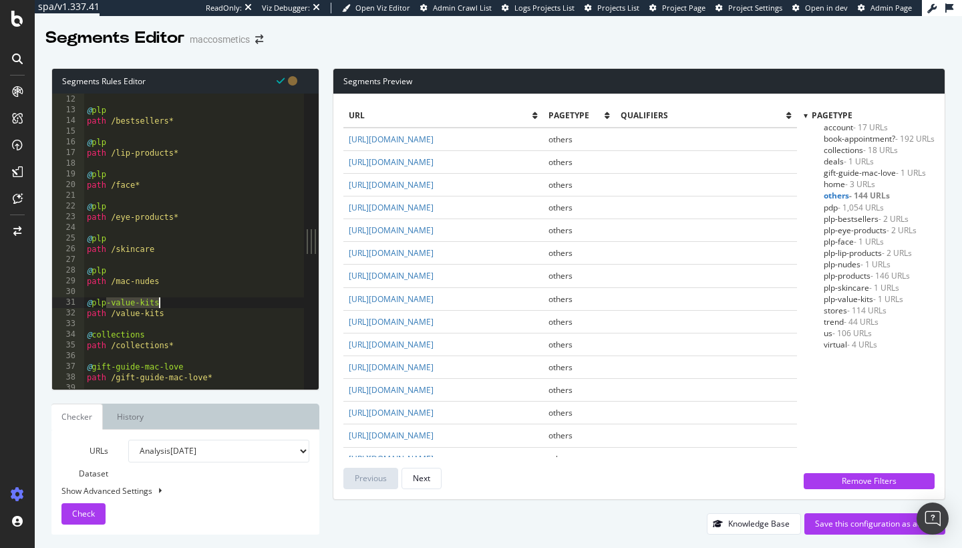
type textarea "@plp"
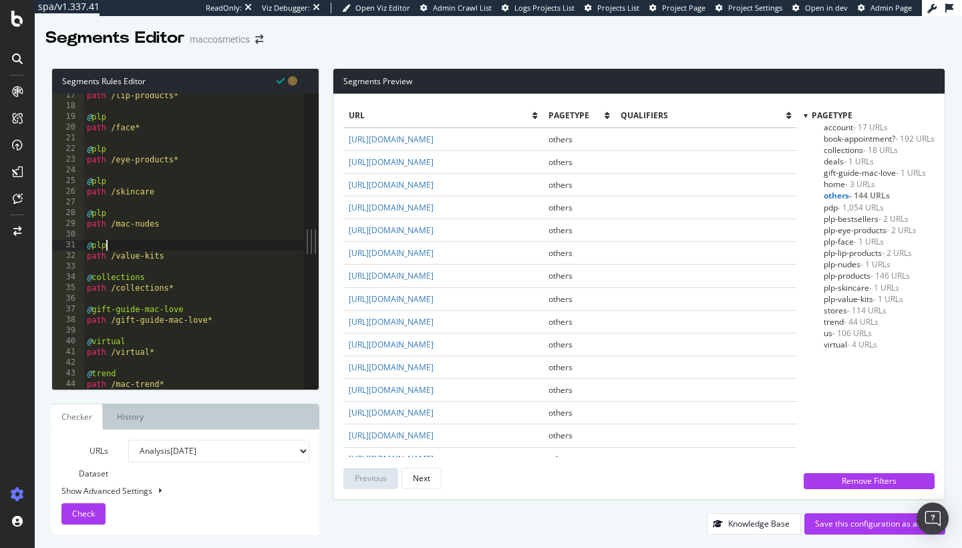
scroll to position [174, 0]
click at [82, 495] on span "Check" at bounding box center [83, 513] width 23 height 11
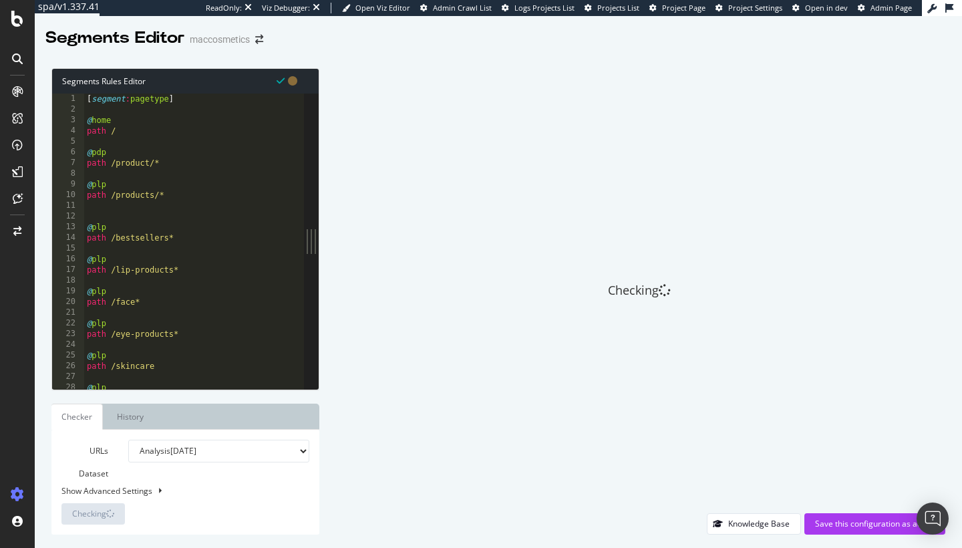
scroll to position [0, 0]
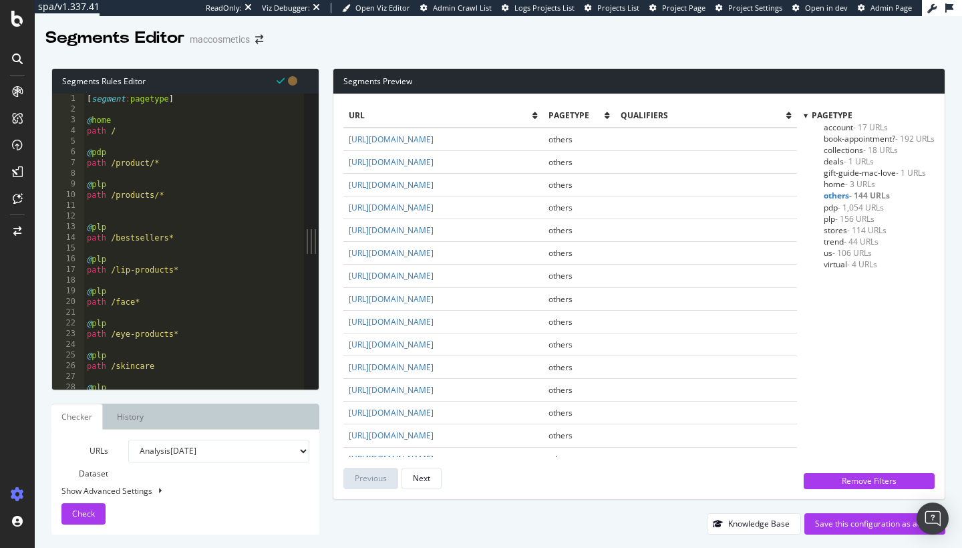
click at [103, 216] on div "[ segment : pagetype ] @ home path / @ pdp path /product/* @ plp path /products…" at bounding box center [194, 252] width 220 height 317
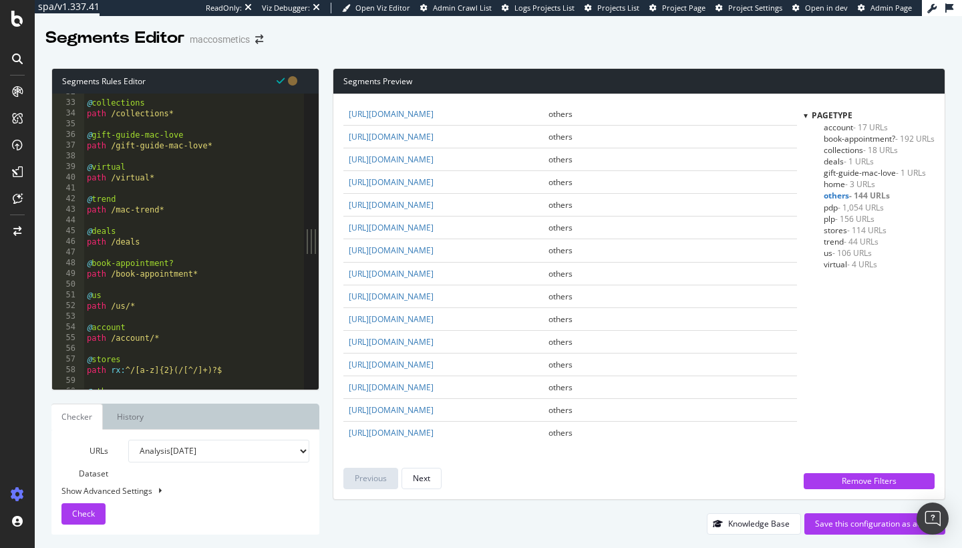
scroll to position [2296, 0]
click at [426, 475] on div "Next" at bounding box center [421, 478] width 17 height 11
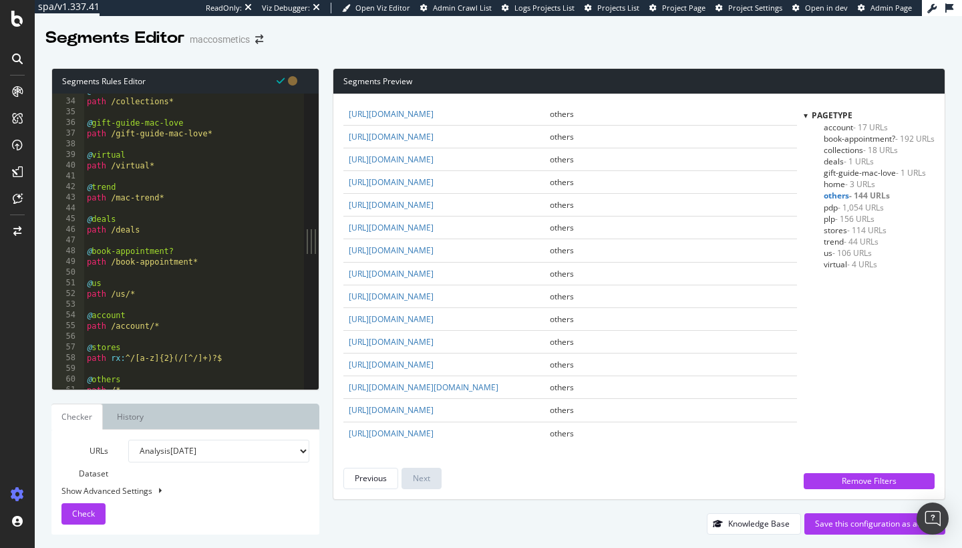
scroll to position [352, 0]
click at [835, 477] on div "Remove Filters" at bounding box center [869, 480] width 115 height 11
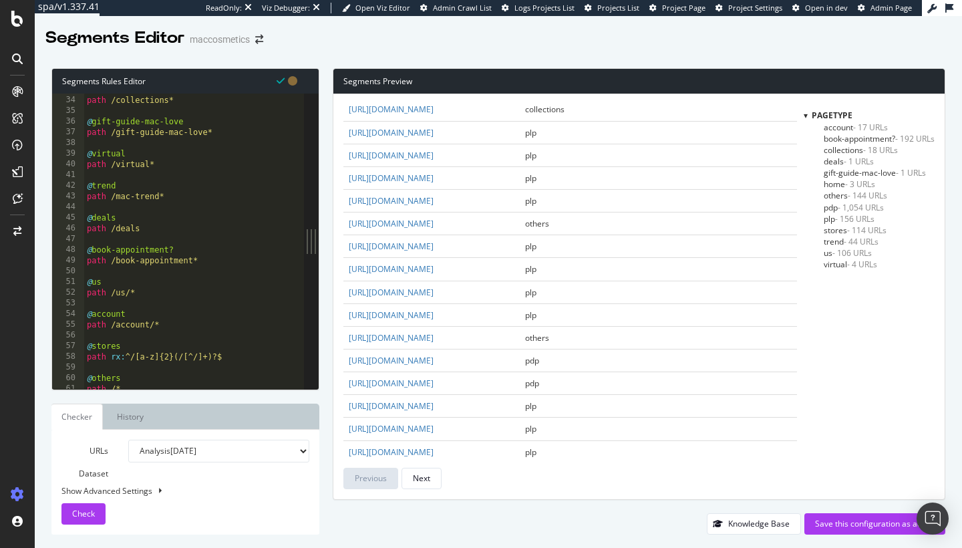
scroll to position [0, 0]
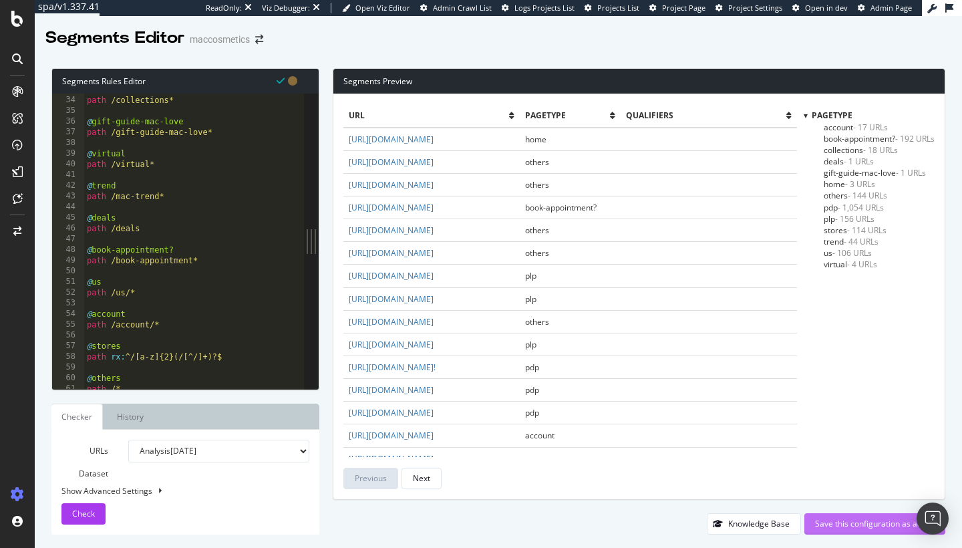
click at [829, 495] on div "Save this configuration as active" at bounding box center [875, 523] width 120 height 11
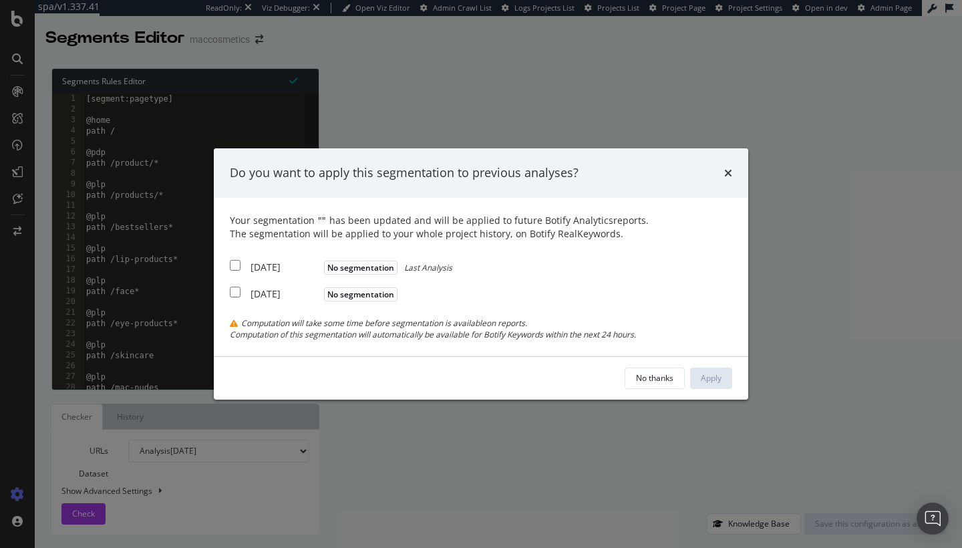
click at [286, 269] on div "[DATE]" at bounding box center [286, 267] width 70 height 13
checkbox input "true"
click at [709, 373] on div "Apply" at bounding box center [711, 377] width 21 height 11
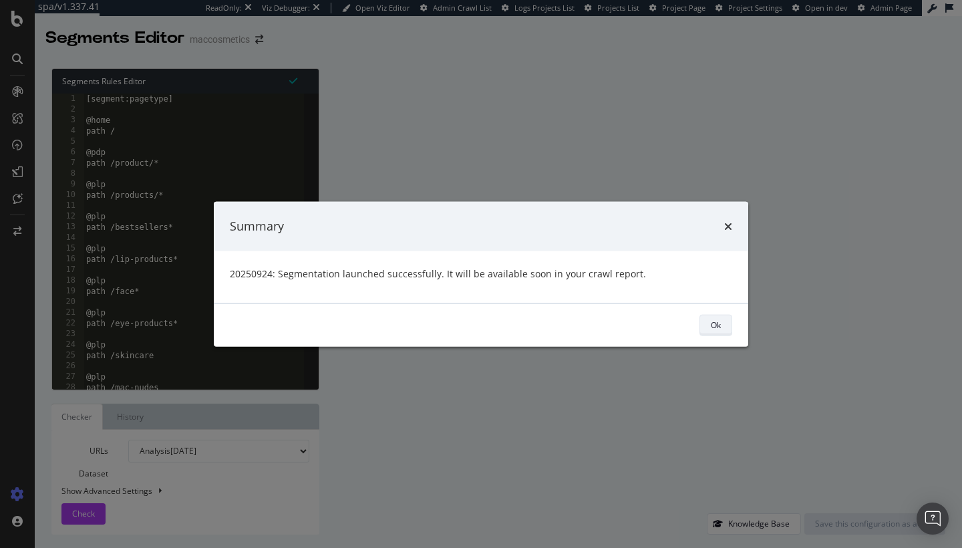
click at [716, 319] on div "Ok" at bounding box center [716, 324] width 10 height 11
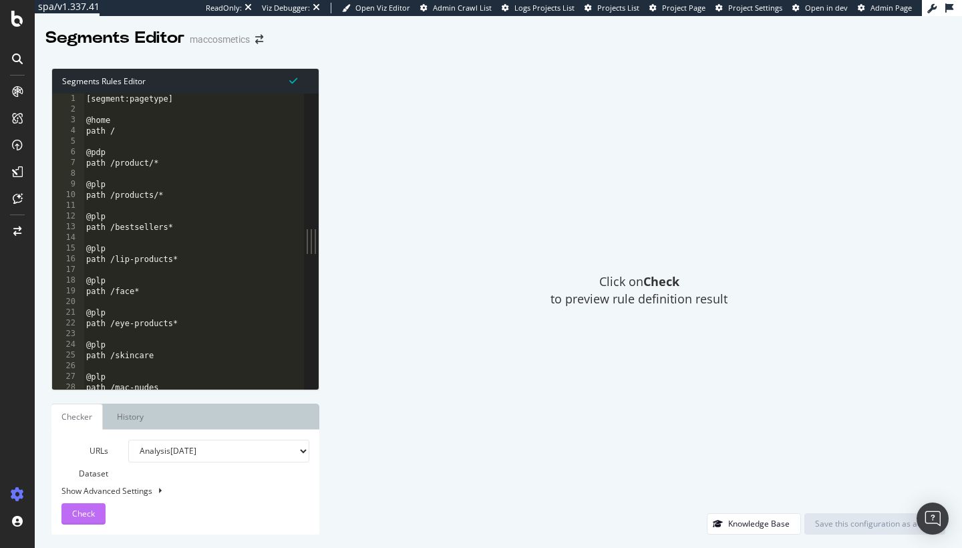
click at [89, 495] on span "Check" at bounding box center [83, 513] width 23 height 11
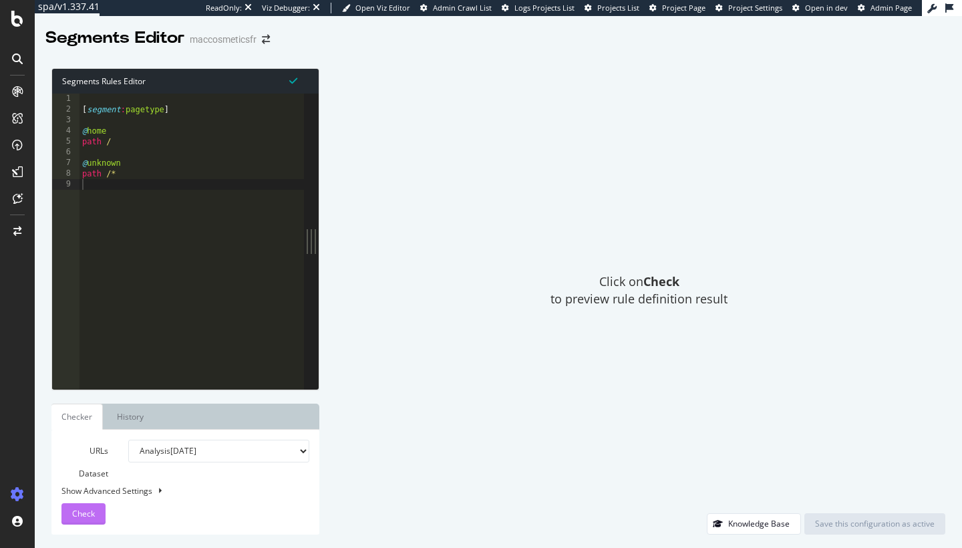
click at [79, 519] on div "Check" at bounding box center [83, 514] width 23 height 20
click at [101, 506] on button "Check" at bounding box center [83, 513] width 44 height 21
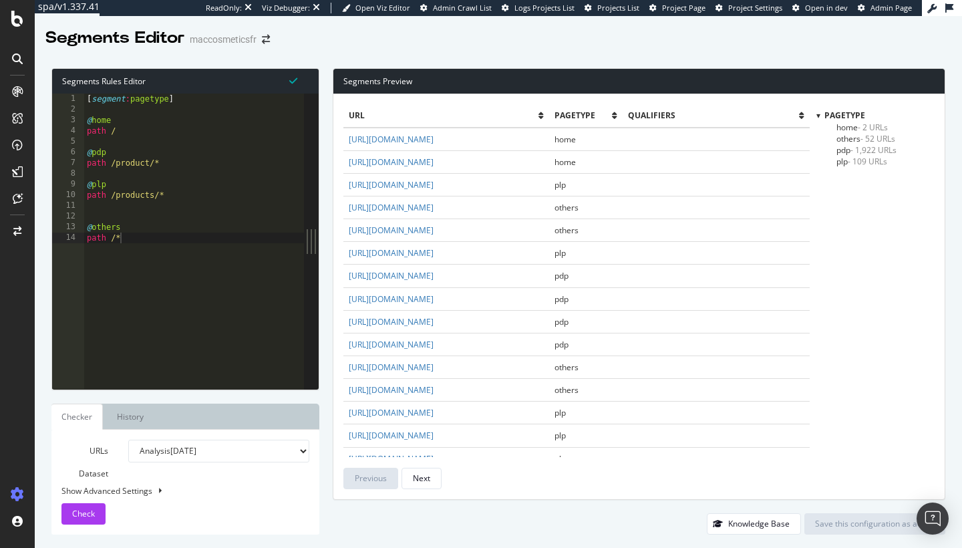
click at [853, 158] on span "- 109 URLs" at bounding box center [867, 161] width 39 height 11
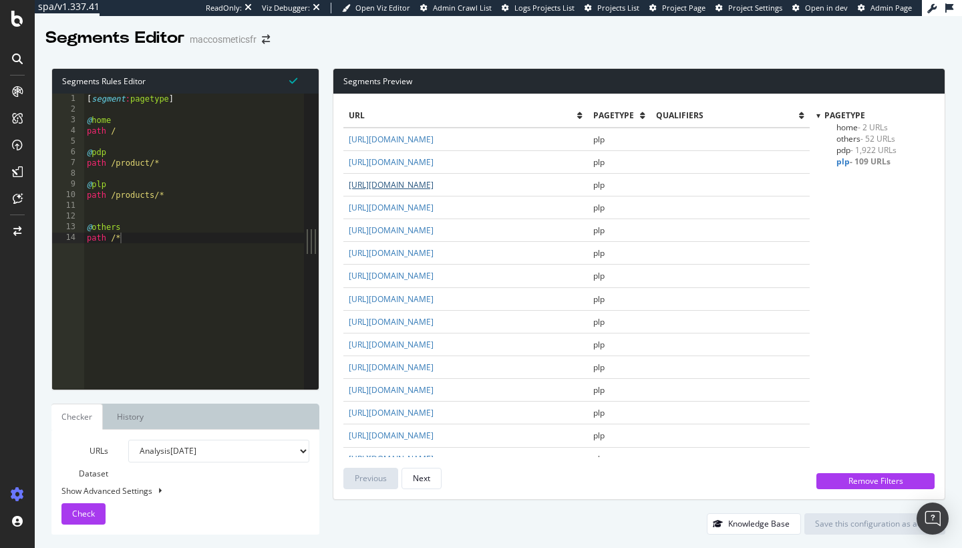
click at [434, 179] on link "https://www.maccosmetics.fr/products/lips/lipstick-makeup" at bounding box center [391, 184] width 85 height 11
click at [850, 149] on span "pdp - 1,922 URLs" at bounding box center [867, 149] width 60 height 11
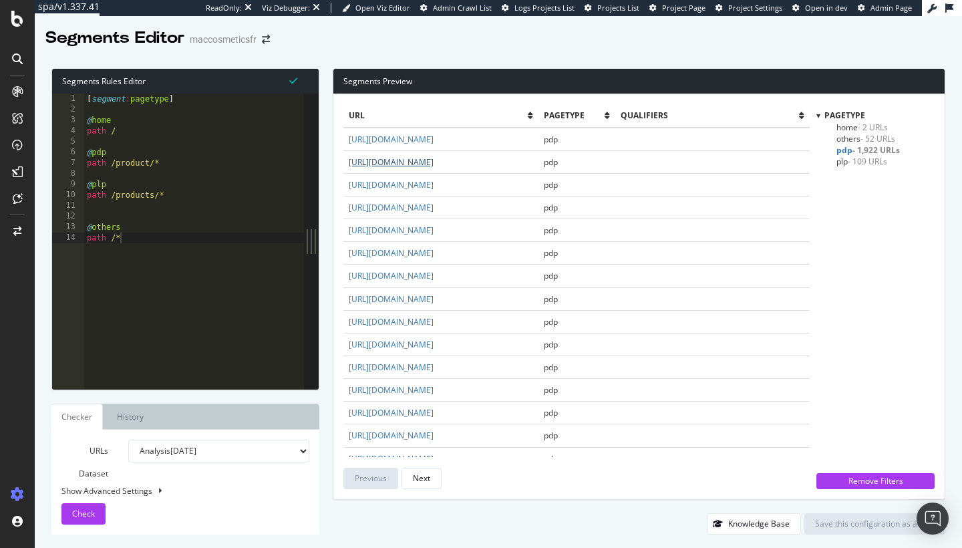
click at [434, 168] on link "https://www.maccosmetics.fr/product/brillant-a-levres-air" at bounding box center [391, 161] width 85 height 11
